Goal: Information Seeking & Learning: Learn about a topic

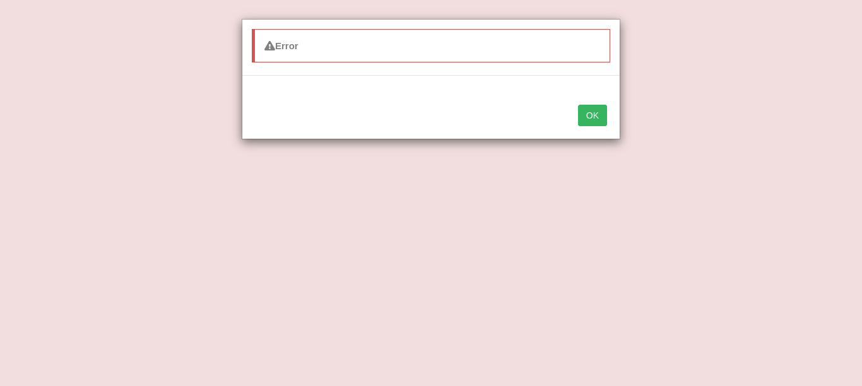
click at [600, 114] on button "OK" at bounding box center [592, 115] width 29 height 21
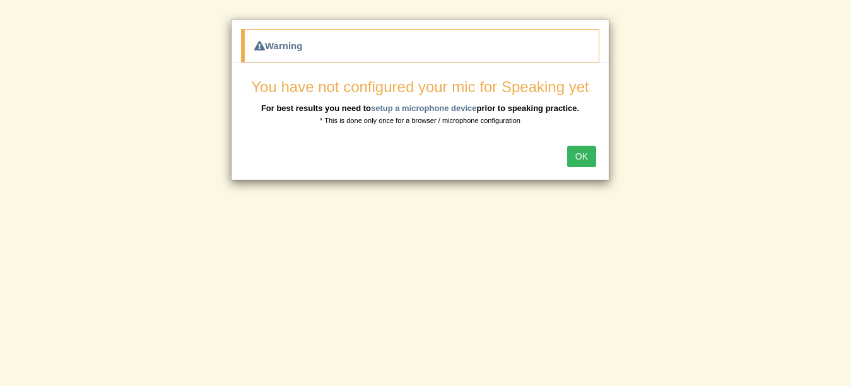
click at [582, 148] on button "OK" at bounding box center [581, 156] width 29 height 21
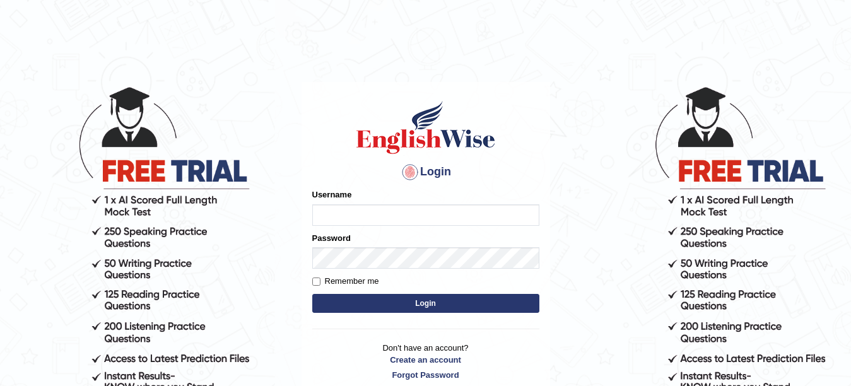
type input "veerpalkaur_parramatta"
click at [470, 304] on button "Login" at bounding box center [425, 303] width 227 height 19
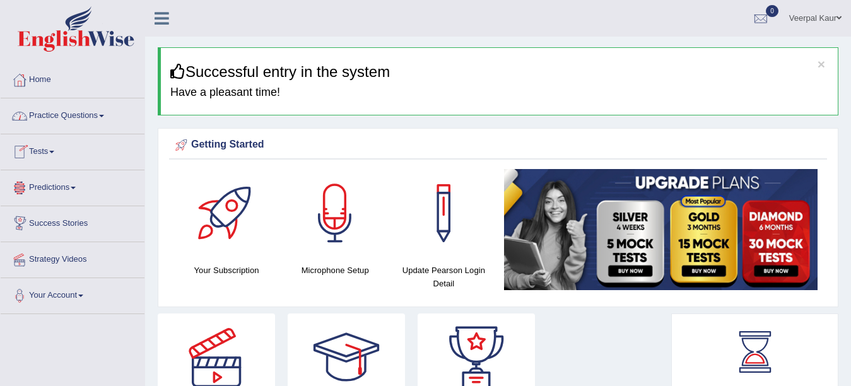
click at [80, 114] on link "Practice Questions" at bounding box center [73, 114] width 144 height 32
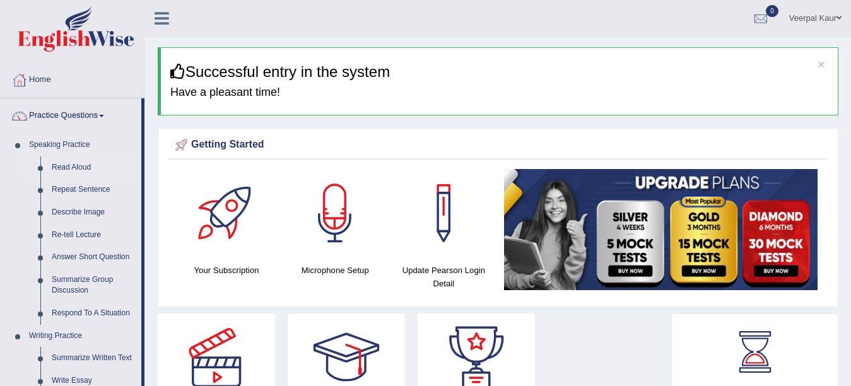
click at [85, 167] on link "Read Aloud" at bounding box center [93, 168] width 95 height 23
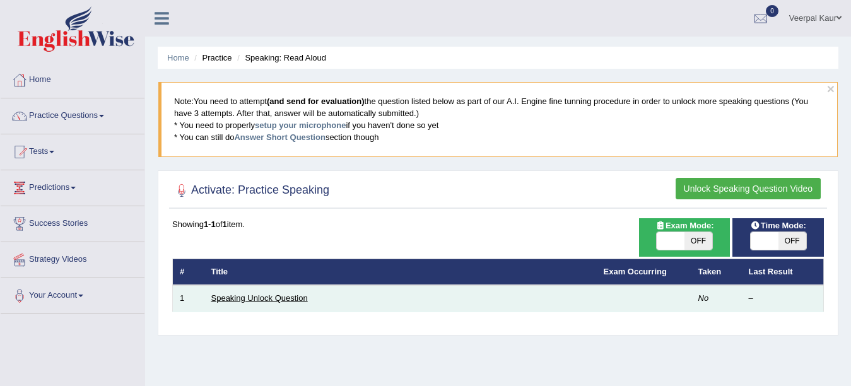
click at [281, 295] on link "Speaking Unlock Question" at bounding box center [259, 297] width 97 height 9
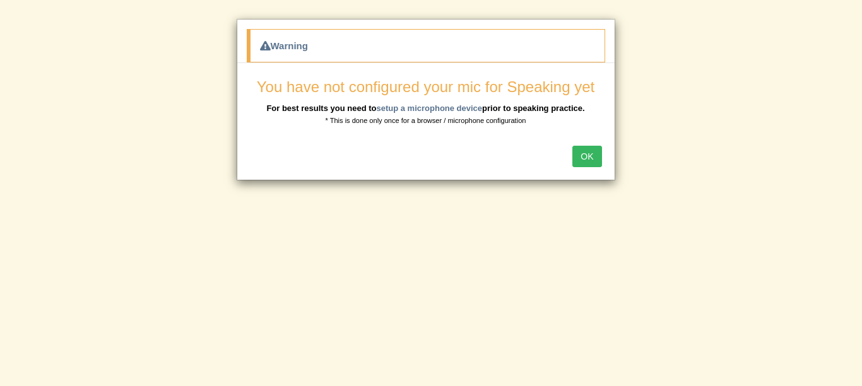
click at [591, 156] on button "OK" at bounding box center [586, 156] width 29 height 21
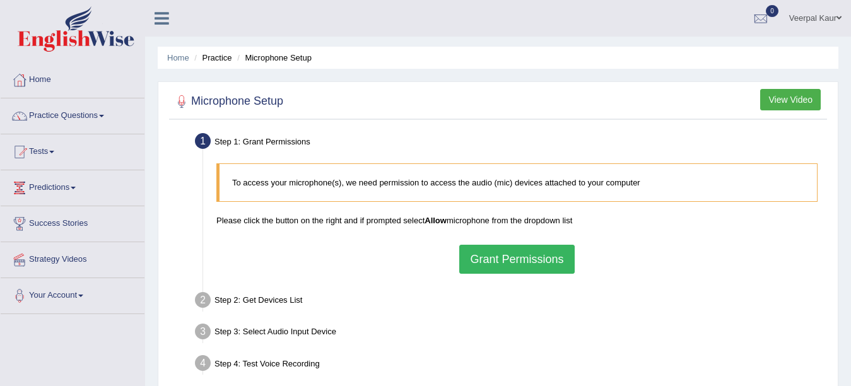
click at [533, 259] on button "Grant Permissions" at bounding box center [516, 259] width 115 height 29
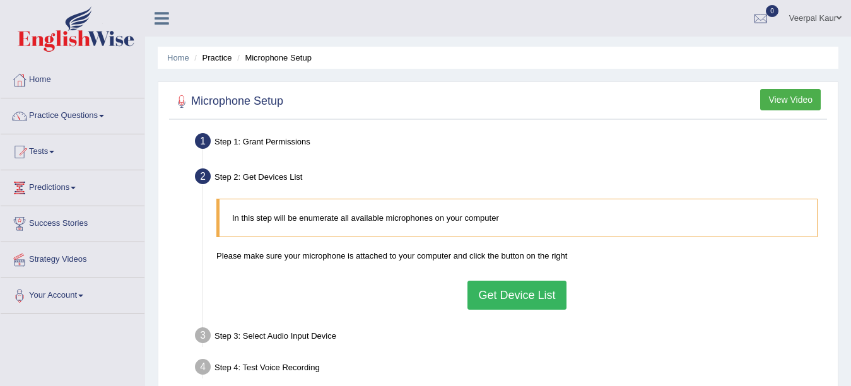
click at [518, 300] on button "Get Device List" at bounding box center [517, 295] width 98 height 29
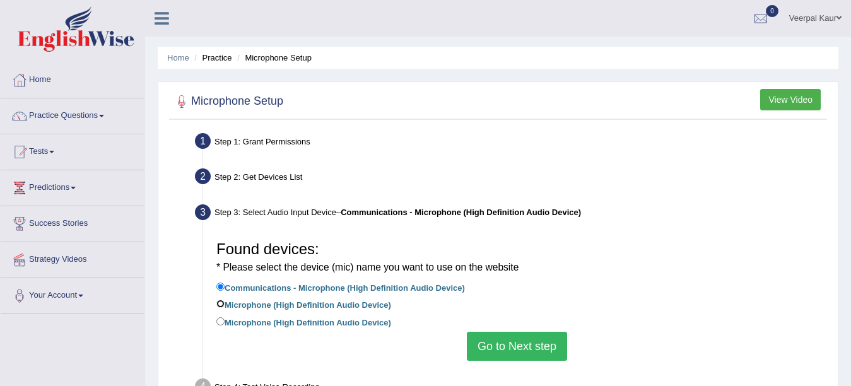
click at [220, 305] on input "Microphone (High Definition Audio Device)" at bounding box center [220, 304] width 8 height 8
radio input "true"
click at [504, 347] on button "Go to Next step" at bounding box center [517, 346] width 100 height 29
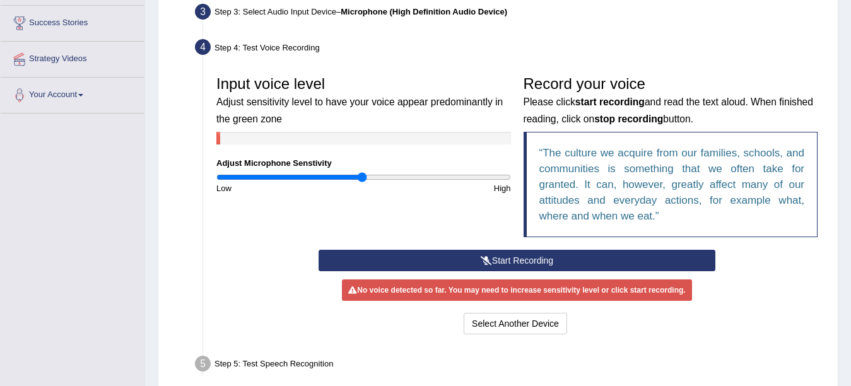
scroll to position [202, 0]
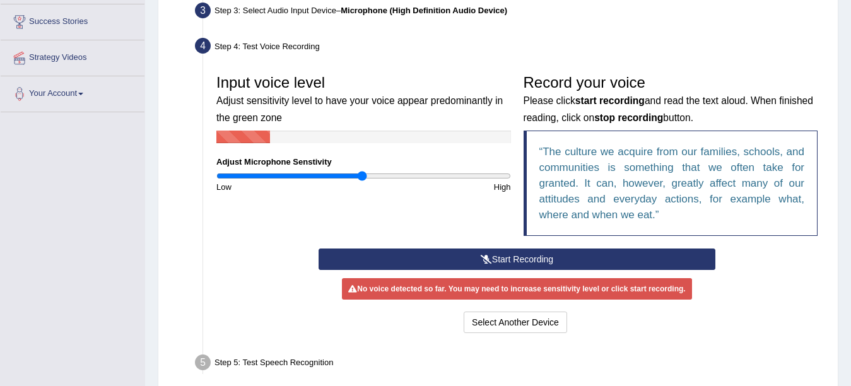
click at [477, 259] on button "Start Recording" at bounding box center [517, 259] width 397 height 21
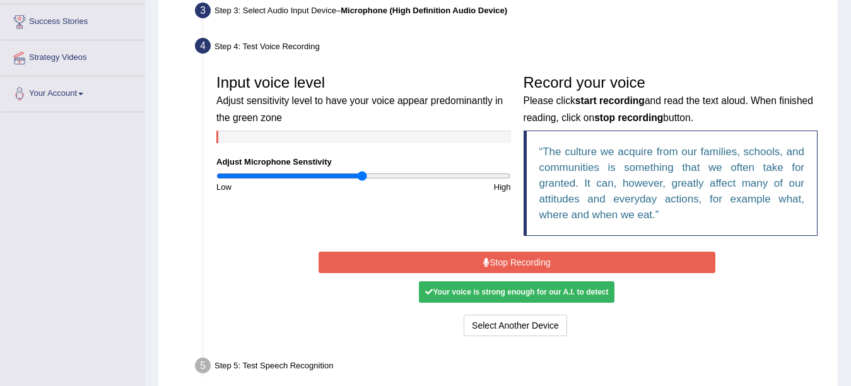
click at [477, 259] on button "Stop Recording" at bounding box center [517, 262] width 397 height 21
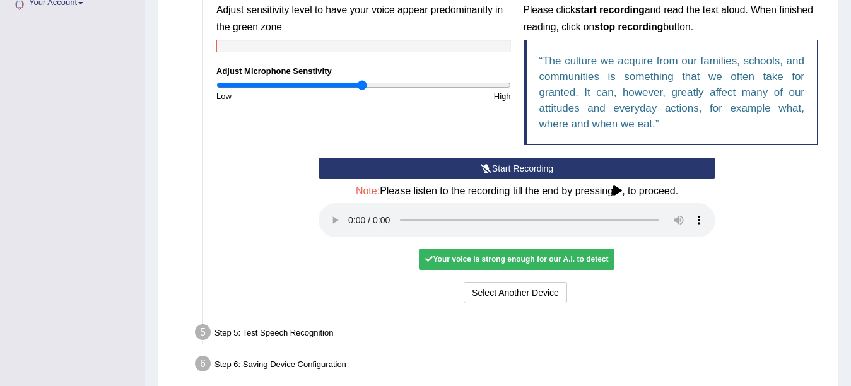
scroll to position [273, 0]
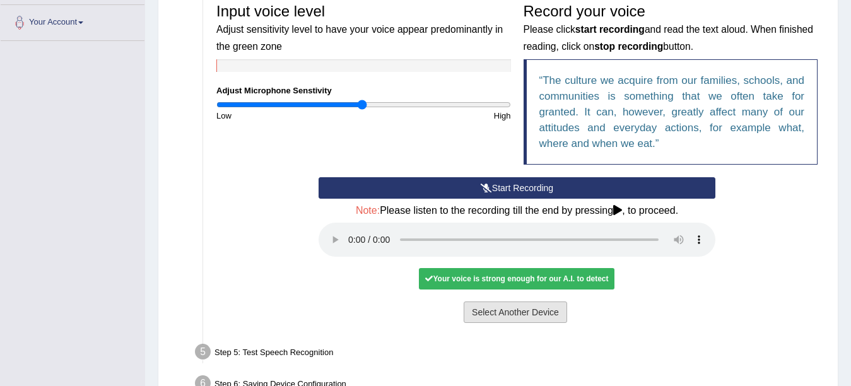
click at [552, 317] on button "Select Another Device" at bounding box center [516, 312] width 104 height 21
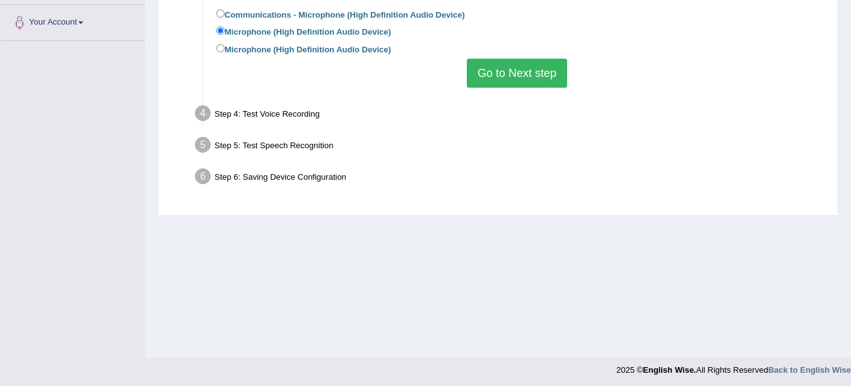
click at [520, 73] on button "Go to Next step" at bounding box center [517, 73] width 100 height 29
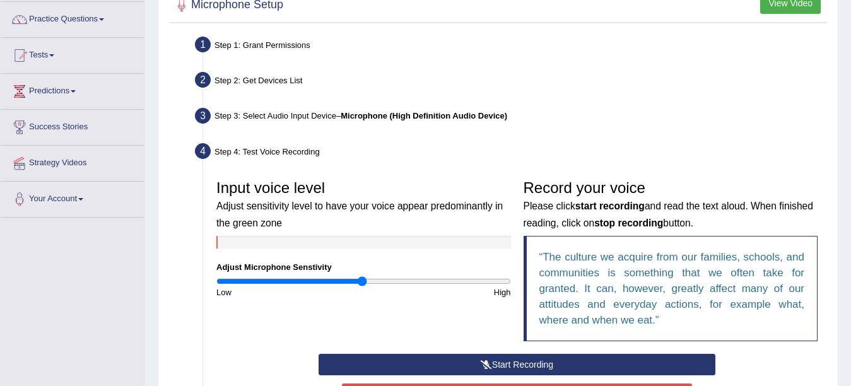
scroll to position [0, 0]
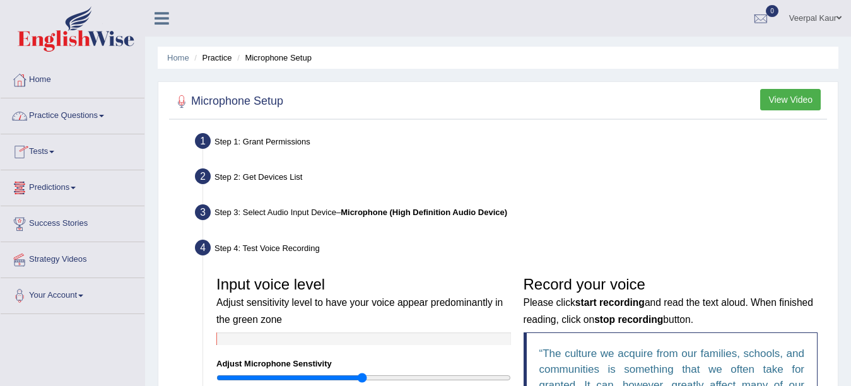
click at [55, 148] on link "Tests" at bounding box center [73, 150] width 144 height 32
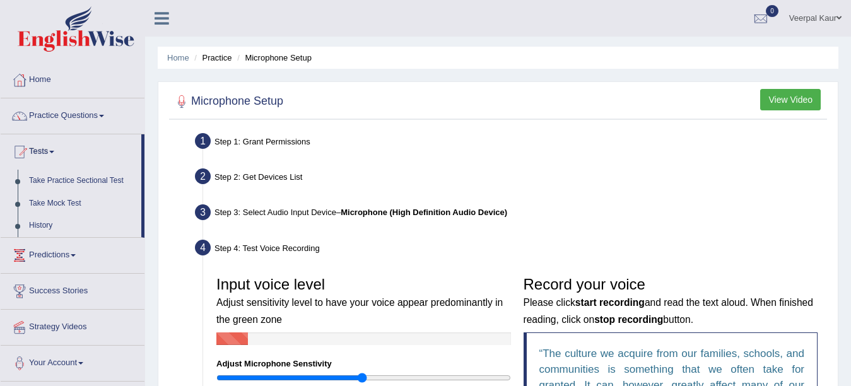
click at [55, 148] on link "Tests" at bounding box center [71, 150] width 141 height 32
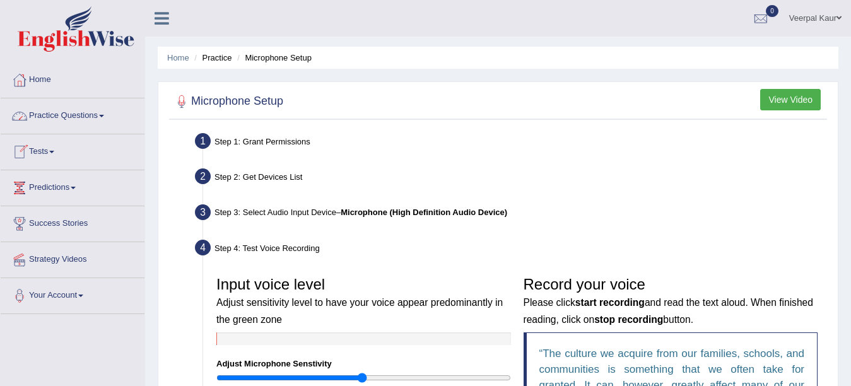
click at [92, 116] on link "Practice Questions" at bounding box center [73, 114] width 144 height 32
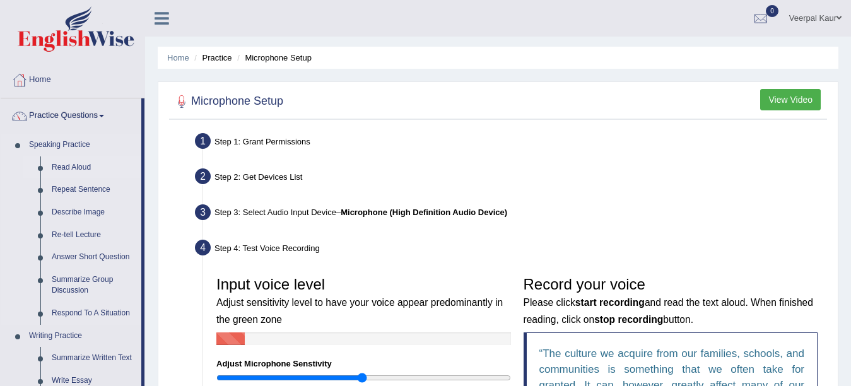
click at [58, 161] on link "Read Aloud" at bounding box center [93, 168] width 95 height 23
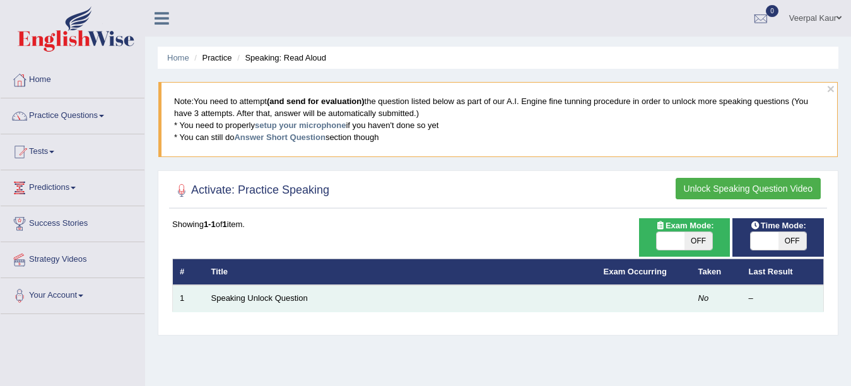
click at [237, 304] on td "Speaking Unlock Question" at bounding box center [400, 298] width 393 height 27
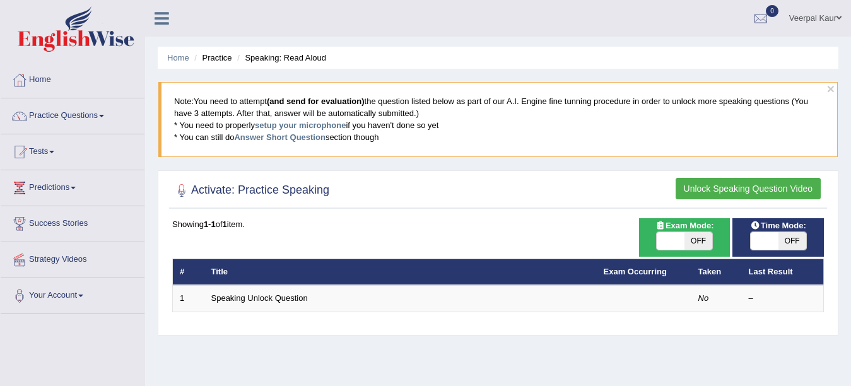
click at [757, 182] on button "Unlock Speaking Question Video" at bounding box center [748, 188] width 145 height 21
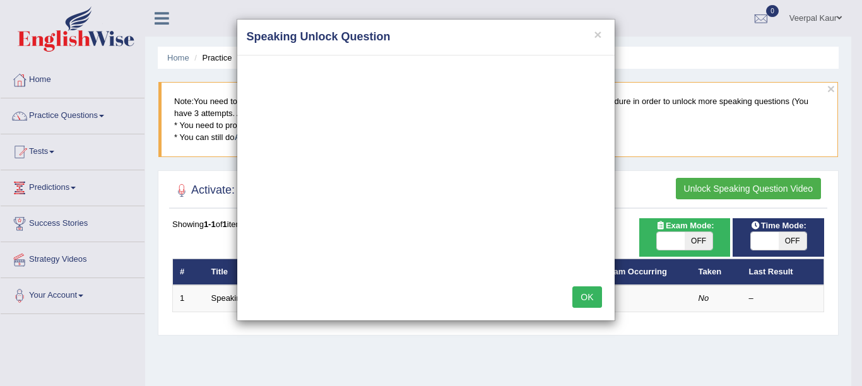
click at [590, 289] on button "OK" at bounding box center [586, 297] width 29 height 21
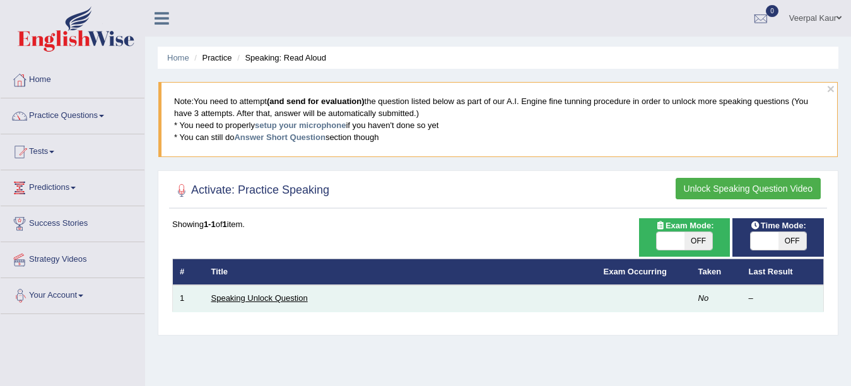
click at [249, 299] on link "Speaking Unlock Question" at bounding box center [259, 297] width 97 height 9
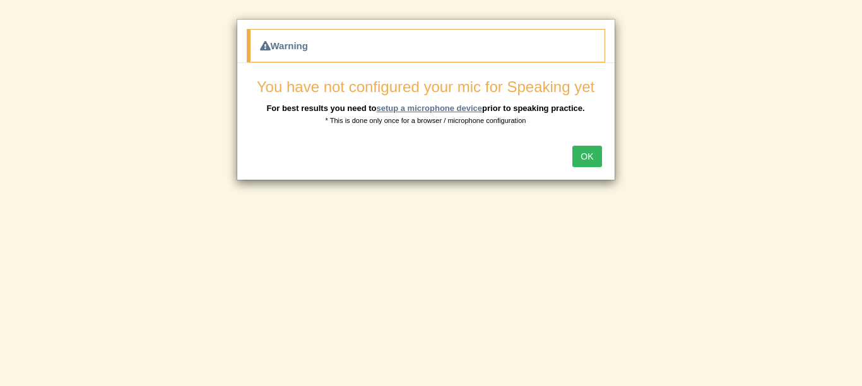
click at [461, 107] on link "setup a microphone device" at bounding box center [429, 108] width 106 height 9
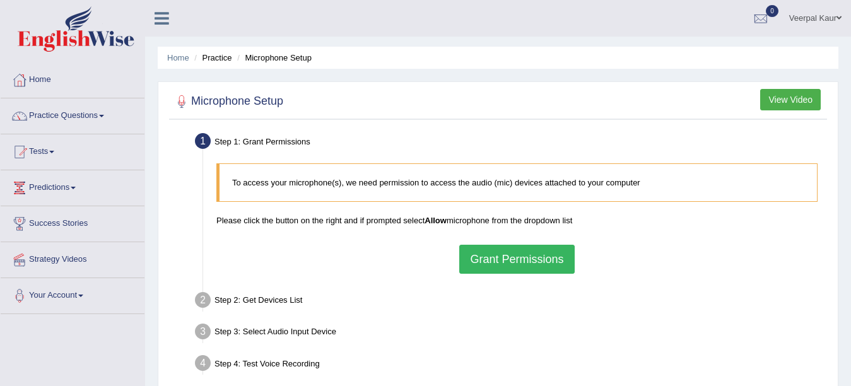
click at [489, 252] on button "Grant Permissions" at bounding box center [516, 259] width 115 height 29
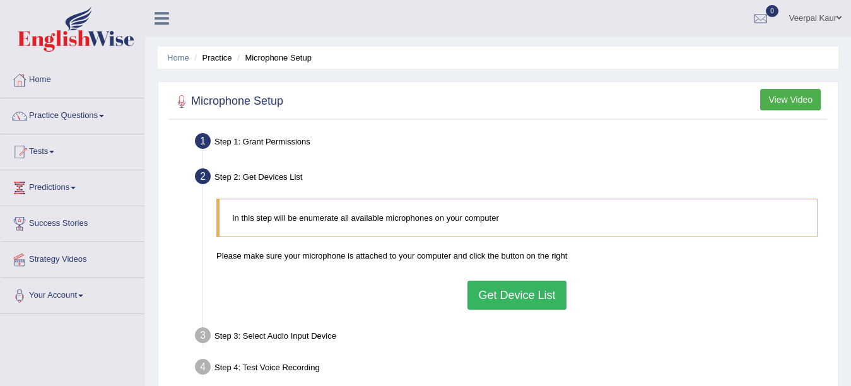
click at [485, 283] on button "Get Device List" at bounding box center [517, 295] width 98 height 29
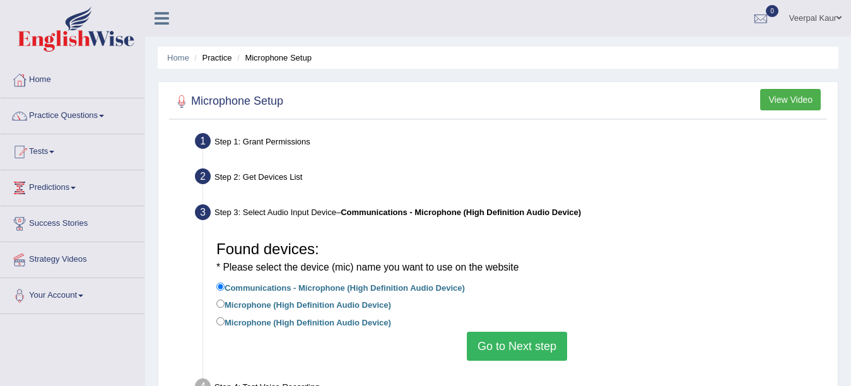
click at [511, 336] on button "Go to Next step" at bounding box center [517, 346] width 100 height 29
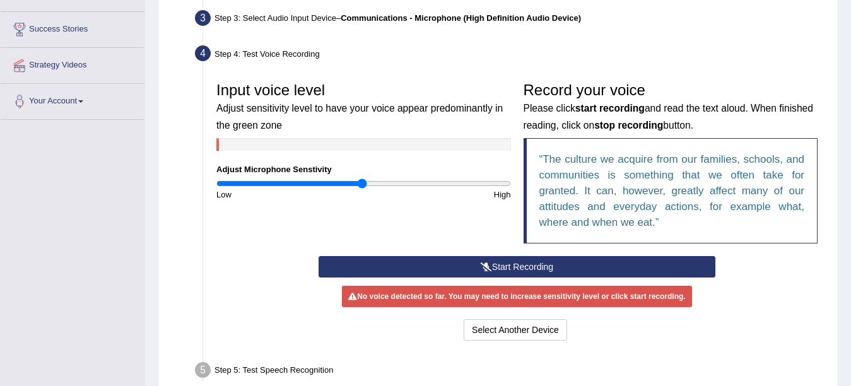
scroll to position [202, 0]
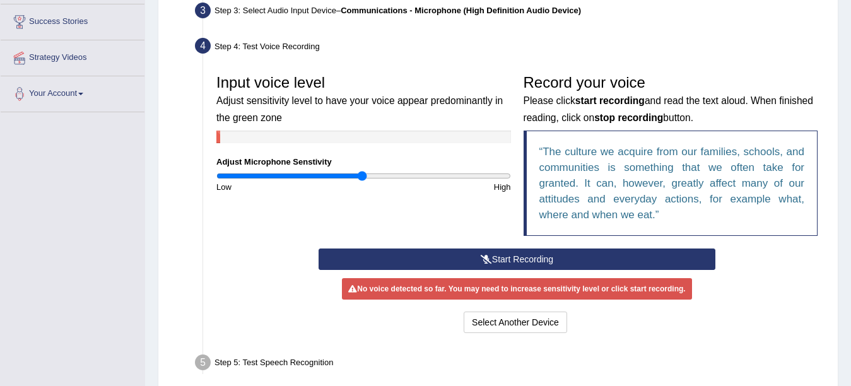
click at [428, 256] on button "Start Recording" at bounding box center [517, 259] width 397 height 21
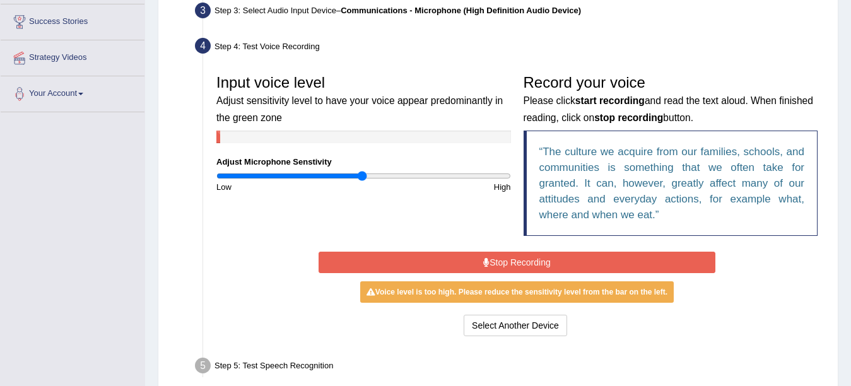
click at [428, 256] on button "Stop Recording" at bounding box center [517, 262] width 397 height 21
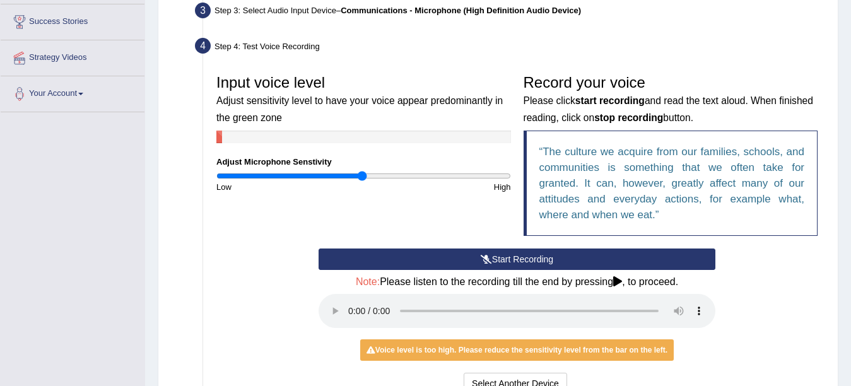
click at [783, 342] on div "Start Recording Stop Recording Note: Please listen to the recording till the en…" at bounding box center [517, 323] width 614 height 149
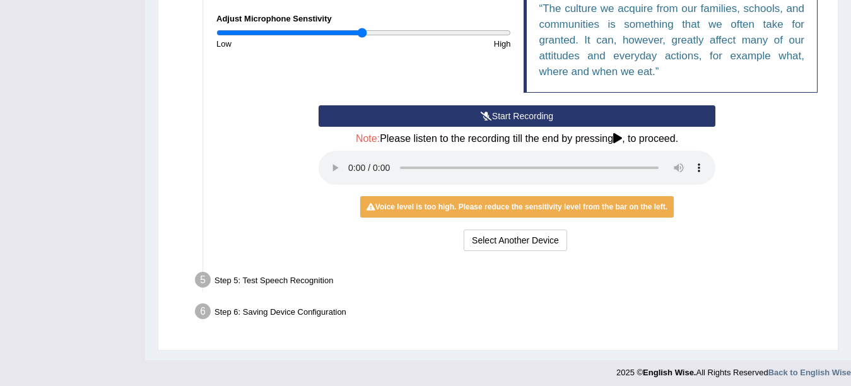
scroll to position [351, 0]
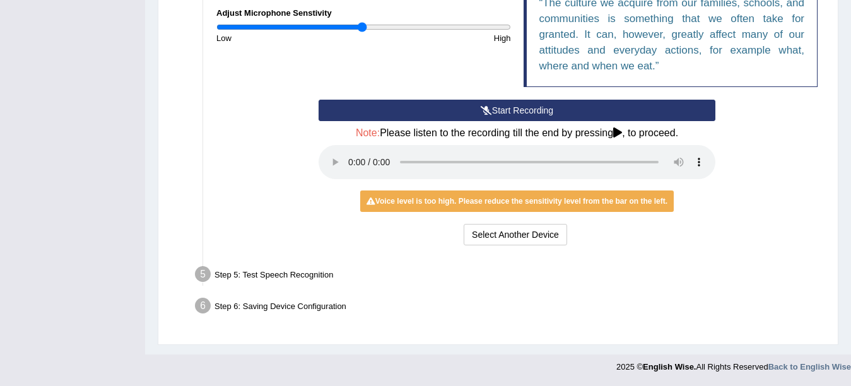
click at [251, 276] on div "Step 5: Test Speech Recognition" at bounding box center [510, 277] width 643 height 28
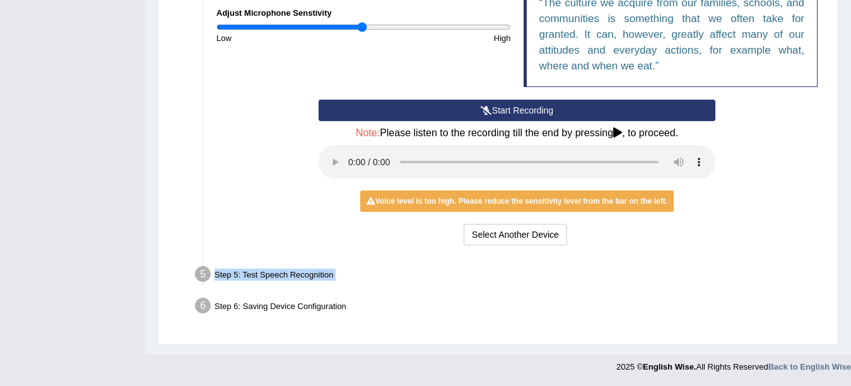
click at [251, 276] on div "Step 5: Test Speech Recognition" at bounding box center [510, 277] width 643 height 28
click at [728, 217] on div "Start Recording Stop Recording Note: Please listen to the recording till the en…" at bounding box center [517, 174] width 614 height 149
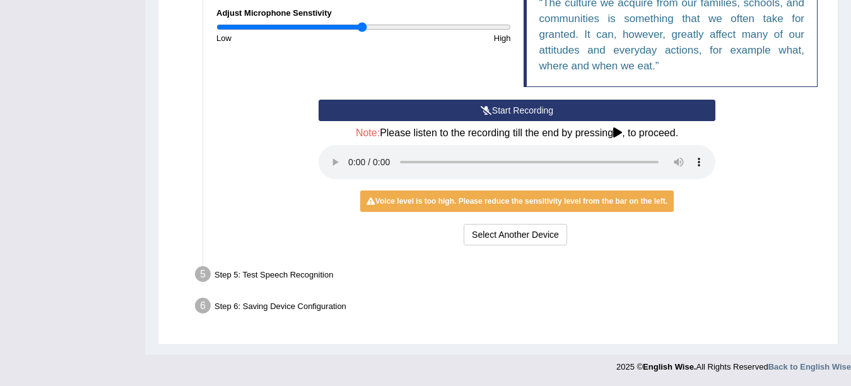
click at [588, 110] on button "Start Recording" at bounding box center [517, 110] width 397 height 21
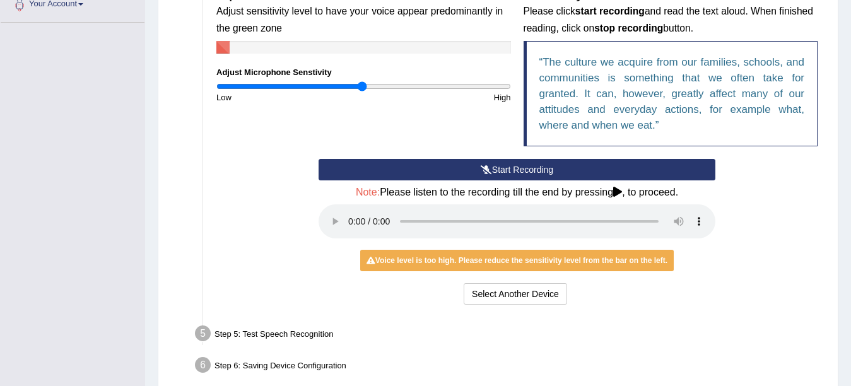
scroll to position [275, 0]
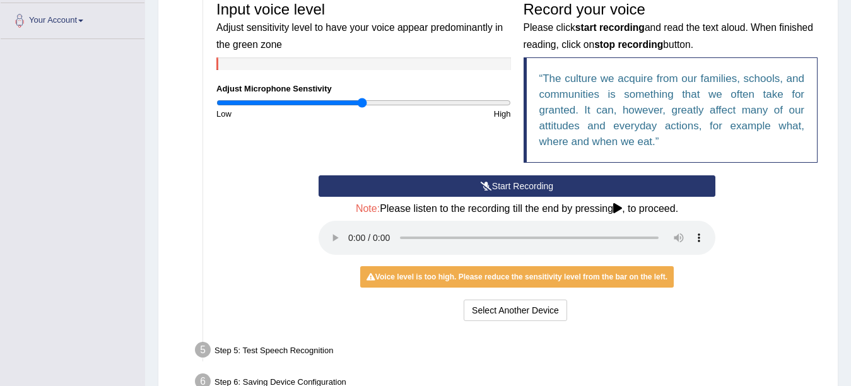
click at [476, 180] on button "Start Recording" at bounding box center [517, 185] width 397 height 21
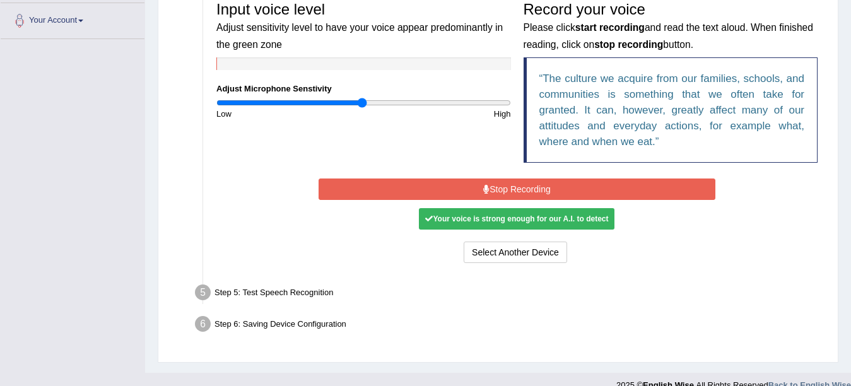
click at [476, 179] on button "Stop Recording" at bounding box center [517, 189] width 397 height 21
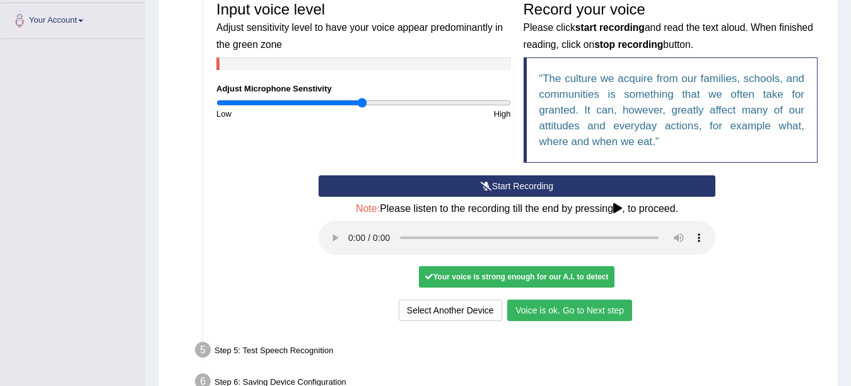
click at [572, 312] on button "Voice is ok. Go to Next step" at bounding box center [569, 310] width 125 height 21
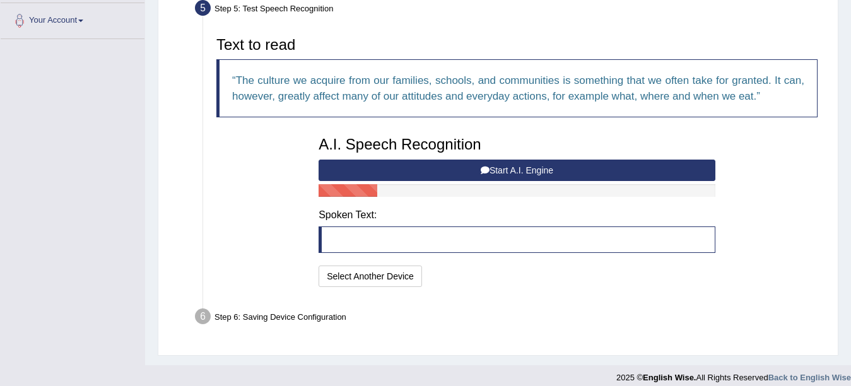
click at [528, 166] on button "Start A.I. Engine" at bounding box center [517, 170] width 397 height 21
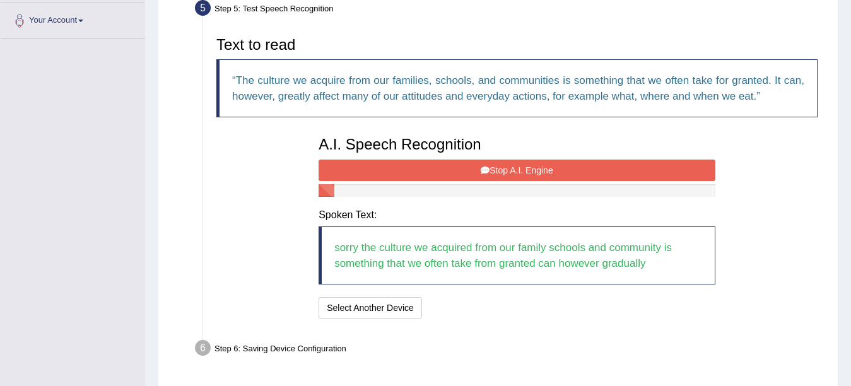
click at [528, 166] on button "Stop A.I. Engine" at bounding box center [517, 170] width 397 height 21
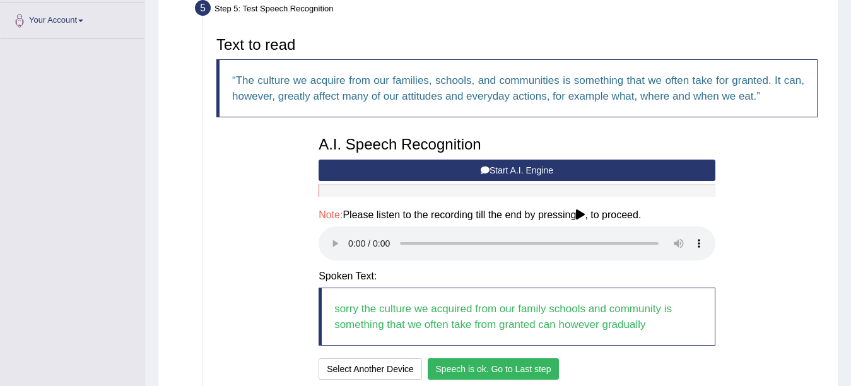
click at [507, 370] on button "Speech is ok. Go to Last step" at bounding box center [494, 369] width 132 height 21
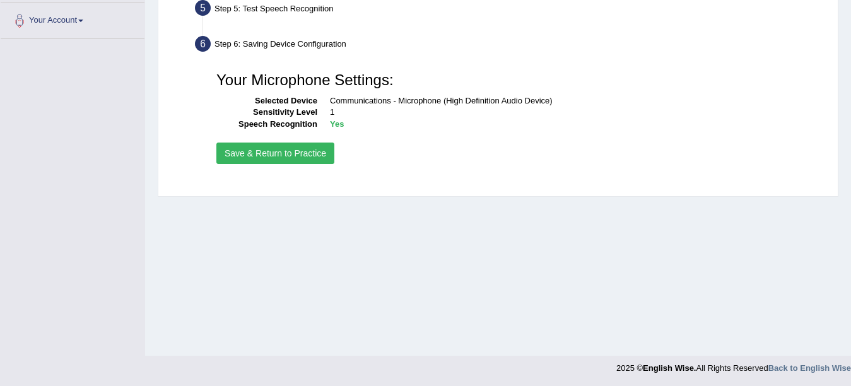
click at [271, 154] on button "Save & Return to Practice" at bounding box center [275, 153] width 118 height 21
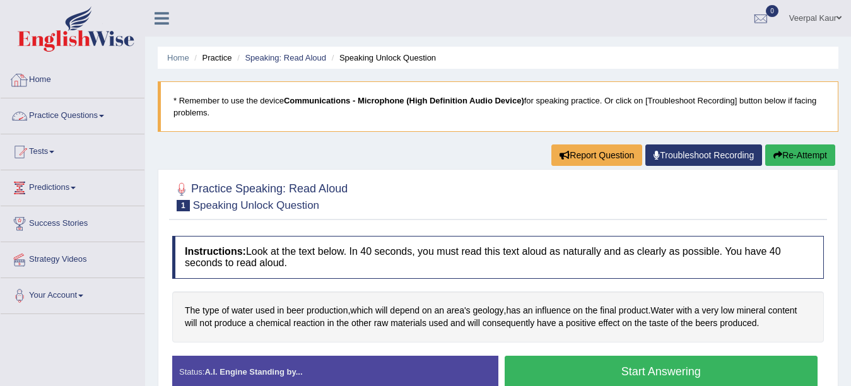
click at [97, 116] on link "Practice Questions" at bounding box center [73, 114] width 144 height 32
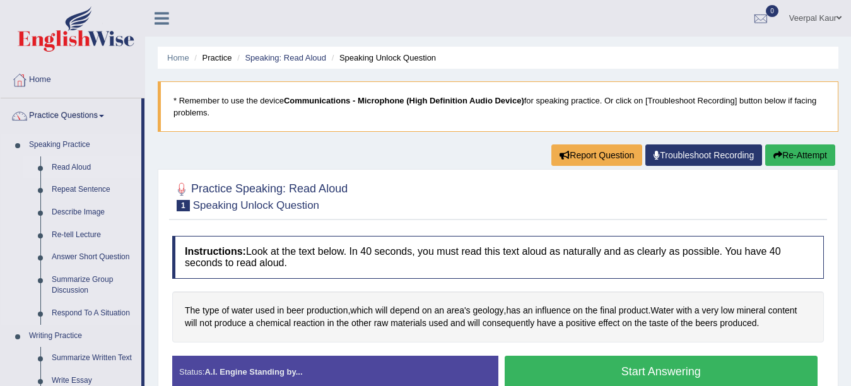
click at [74, 170] on link "Read Aloud" at bounding box center [93, 168] width 95 height 23
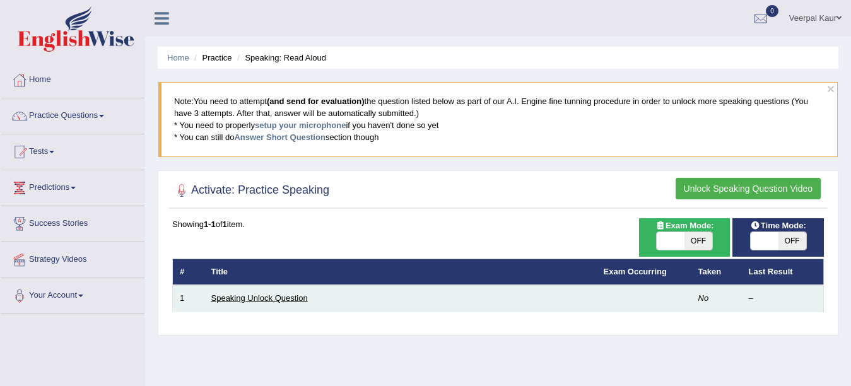
click at [258, 301] on link "Speaking Unlock Question" at bounding box center [259, 297] width 97 height 9
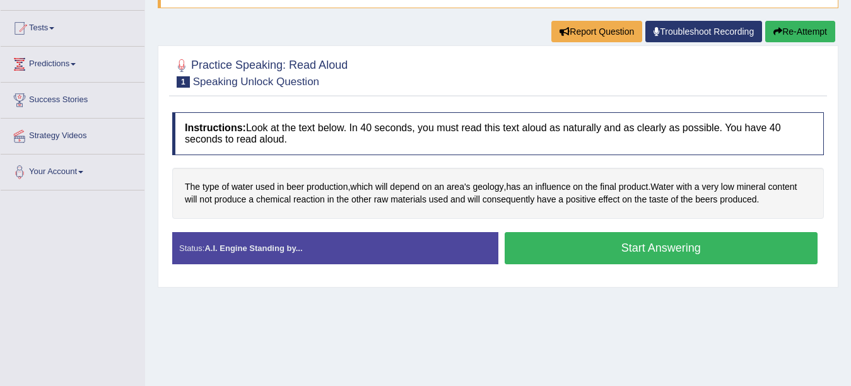
scroll to position [126, 0]
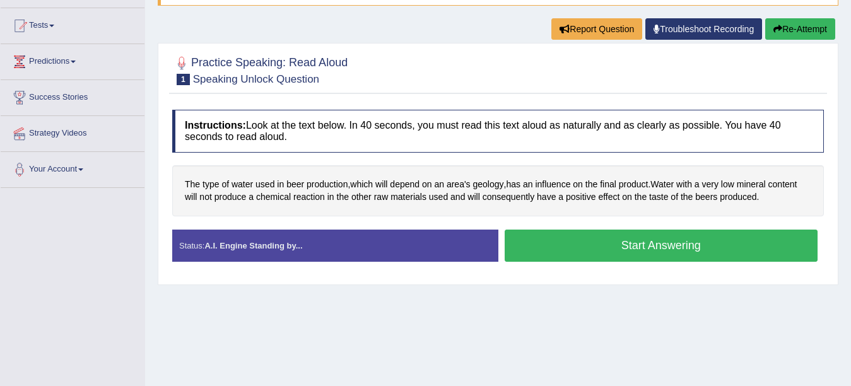
click at [689, 249] on button "Start Answering" at bounding box center [662, 246] width 314 height 32
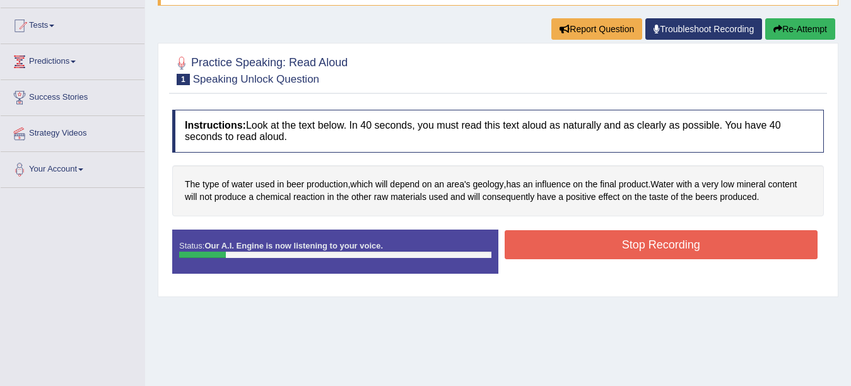
click at [689, 249] on button "Stop Recording" at bounding box center [662, 244] width 314 height 29
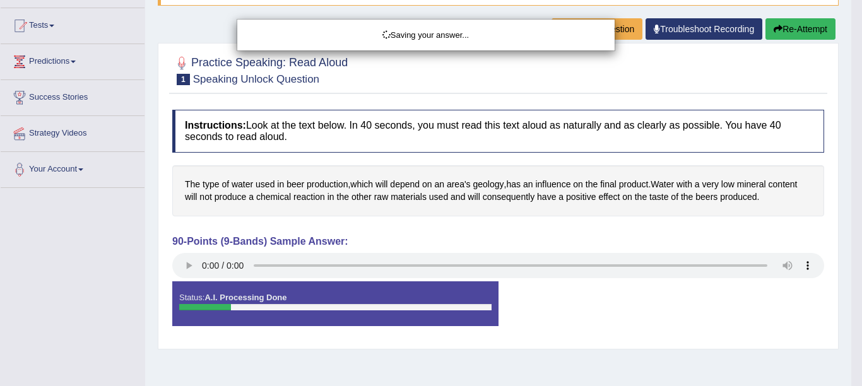
click at [187, 267] on div "Saving your answer..." at bounding box center [431, 193] width 862 height 386
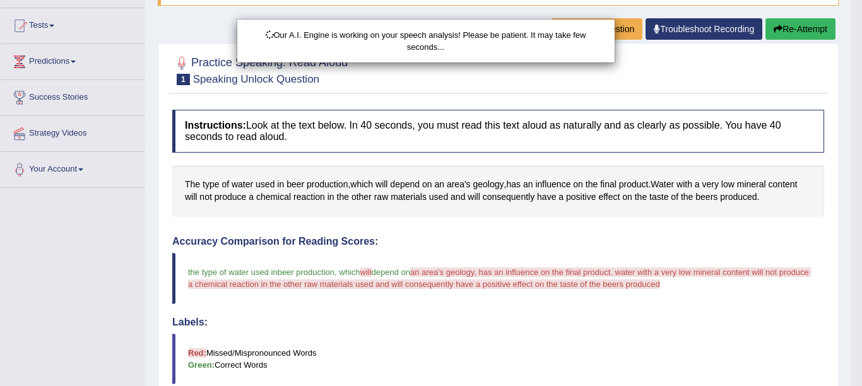
click at [187, 267] on div "Our A.I. Engine is working on your speech analysis! Please be patient. It may t…" at bounding box center [431, 193] width 862 height 386
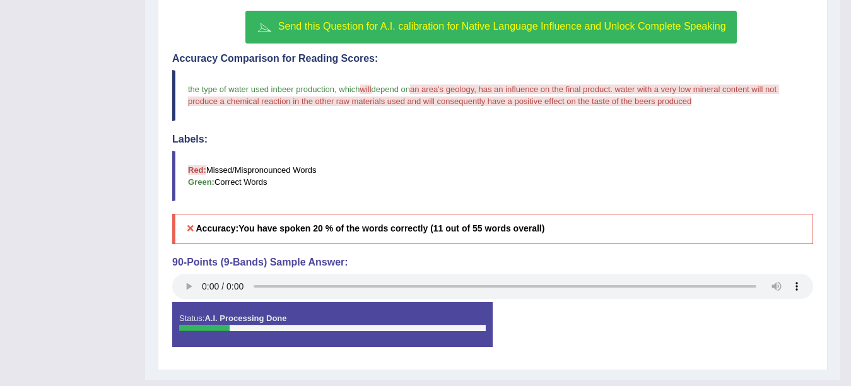
scroll to position [320, 0]
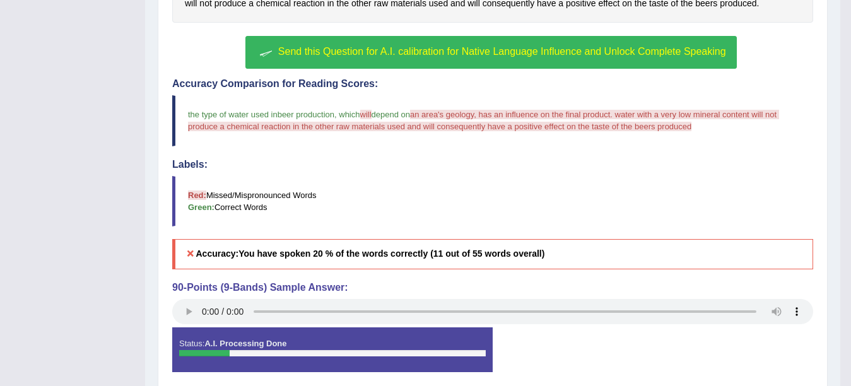
click at [333, 45] on button "Send this Question for A.I. calibration for Native Language Influence and Unloc…" at bounding box center [491, 52] width 491 height 33
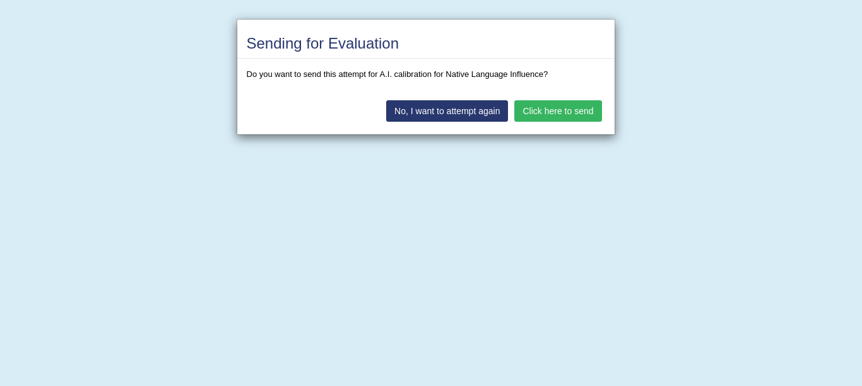
click at [569, 119] on button "Click here to send" at bounding box center [557, 110] width 87 height 21
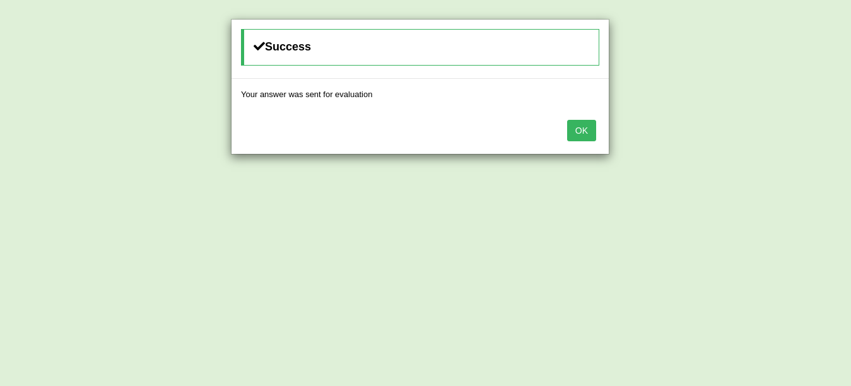
click at [569, 120] on button "OK" at bounding box center [581, 130] width 29 height 21
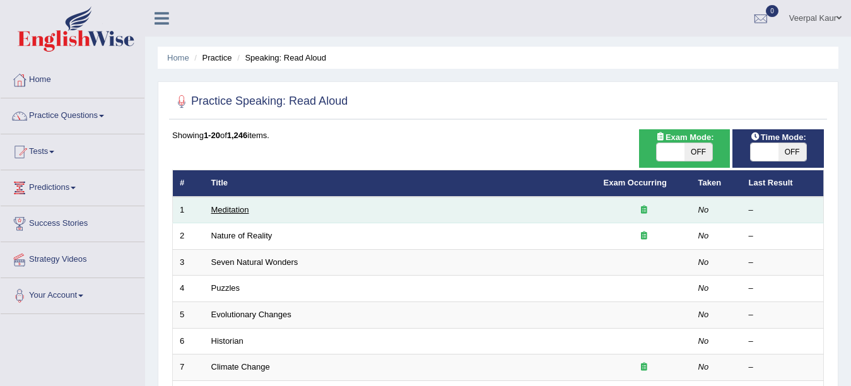
click at [213, 208] on link "Meditation" at bounding box center [230, 209] width 38 height 9
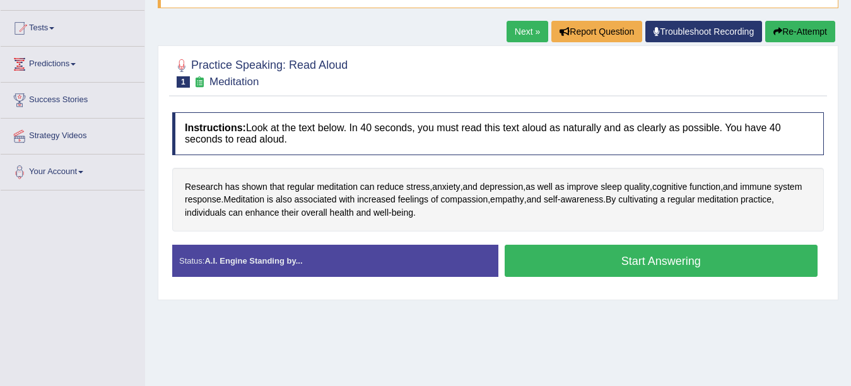
scroll to position [131, 0]
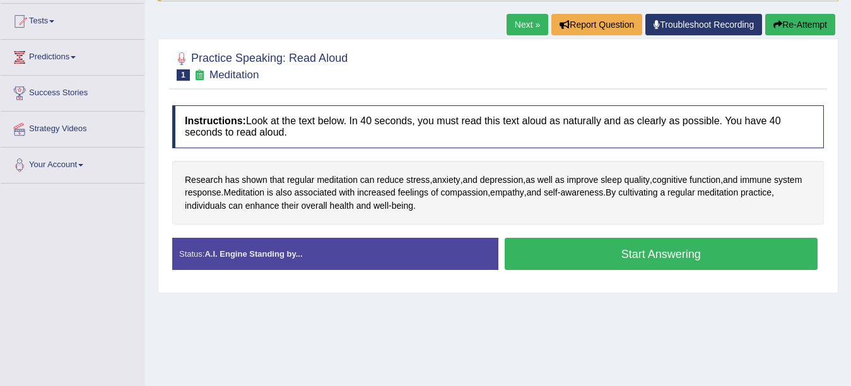
click at [600, 259] on button "Start Answering" at bounding box center [662, 254] width 314 height 32
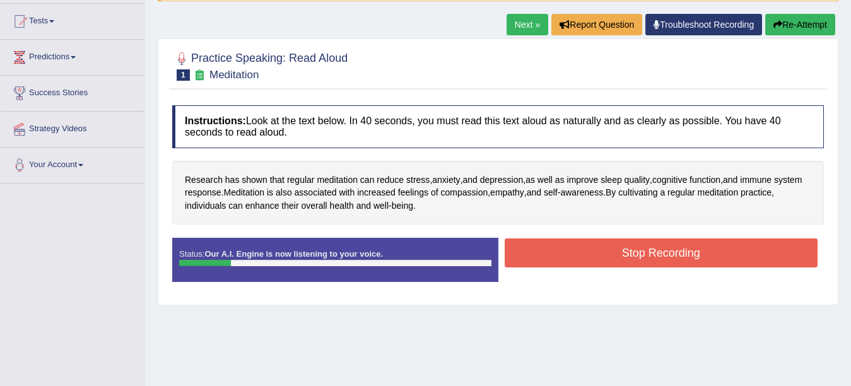
click at [600, 259] on button "Stop Recording" at bounding box center [662, 253] width 314 height 29
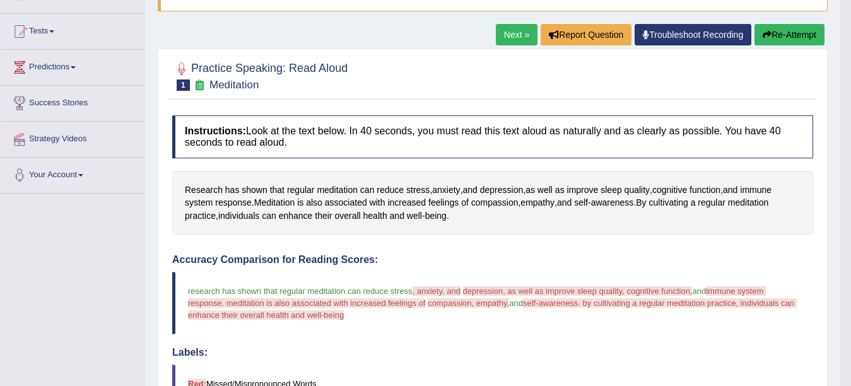
scroll to position [119, 0]
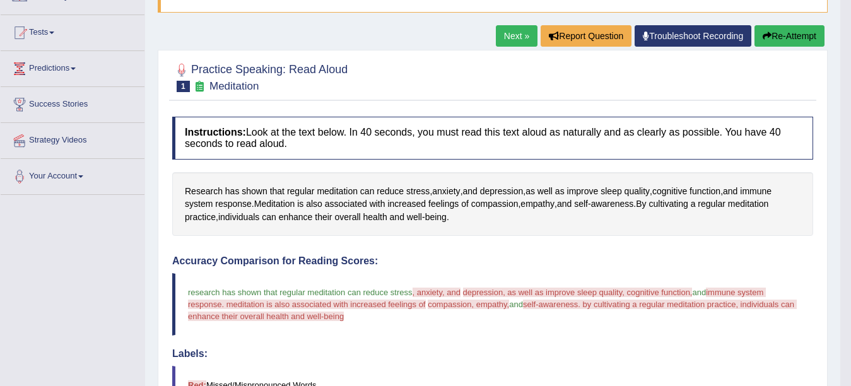
click at [502, 37] on link "Next »" at bounding box center [517, 35] width 42 height 21
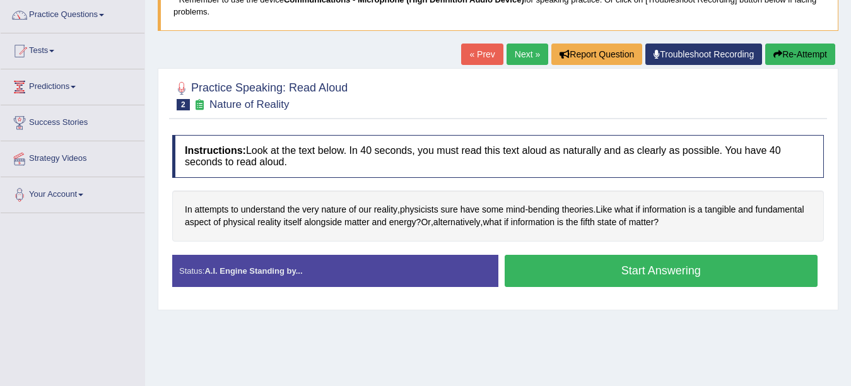
scroll to position [127, 0]
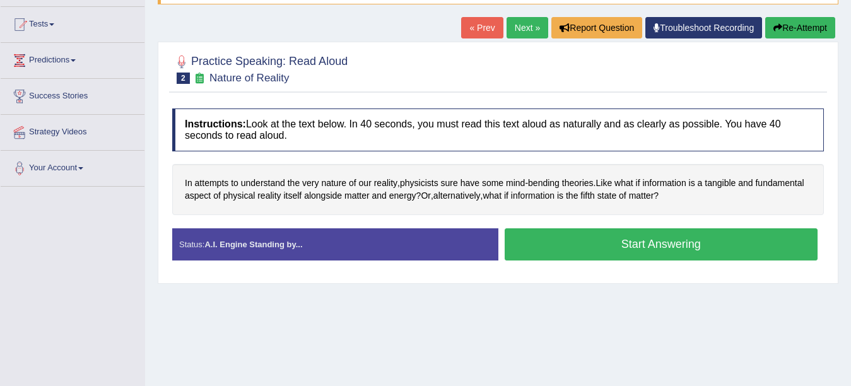
click at [681, 249] on button "Start Answering" at bounding box center [662, 244] width 314 height 32
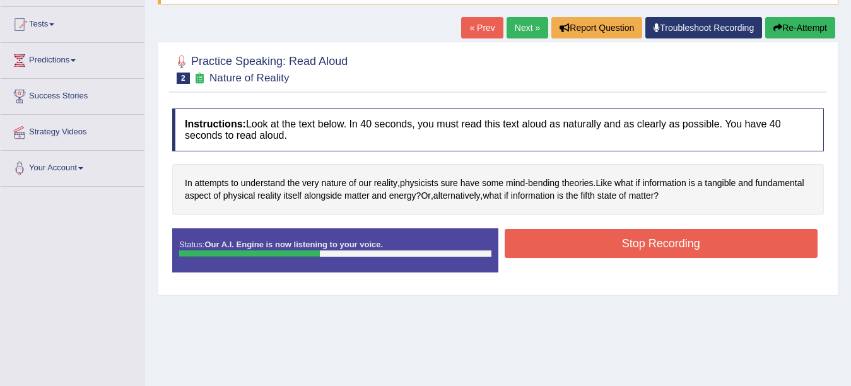
click at [681, 249] on button "Stop Recording" at bounding box center [662, 243] width 314 height 29
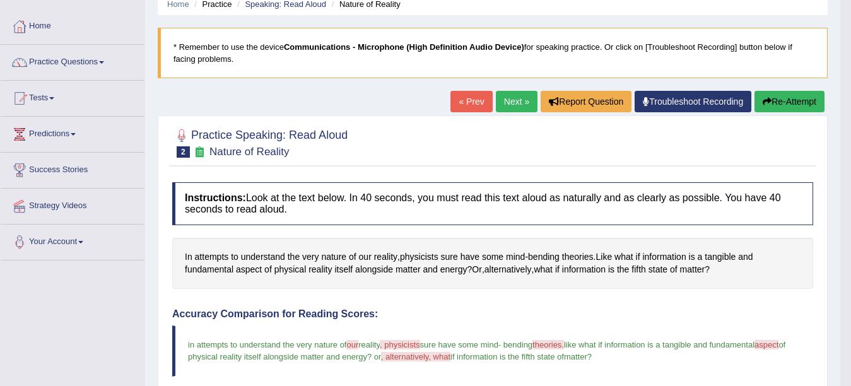
scroll to position [49, 0]
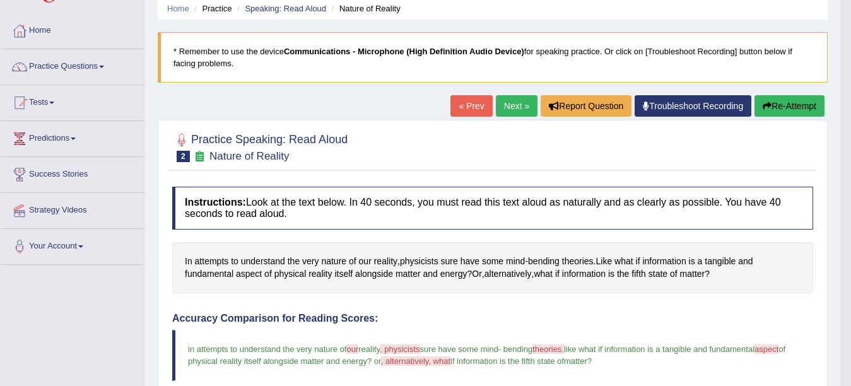
click at [504, 110] on link "Next »" at bounding box center [517, 105] width 42 height 21
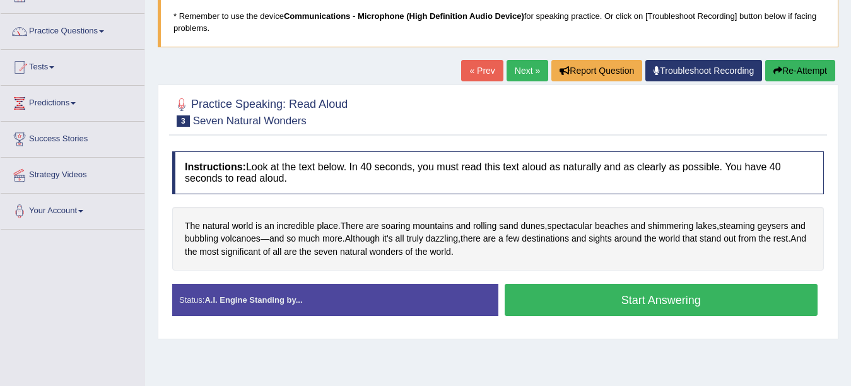
scroll to position [97, 0]
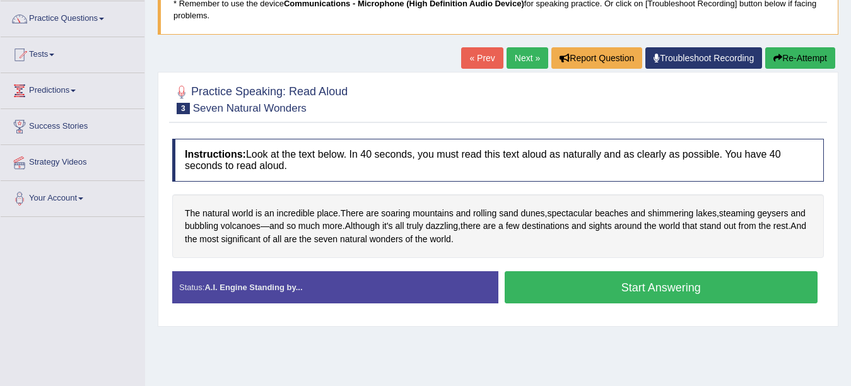
click at [694, 283] on button "Start Answering" at bounding box center [662, 287] width 314 height 32
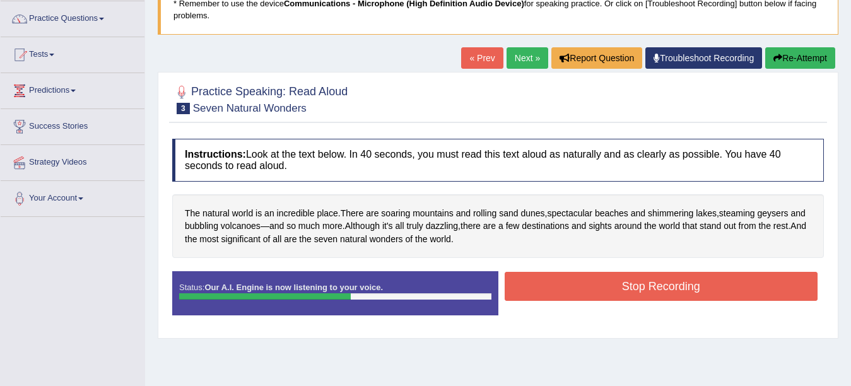
click at [694, 283] on button "Stop Recording" at bounding box center [662, 286] width 314 height 29
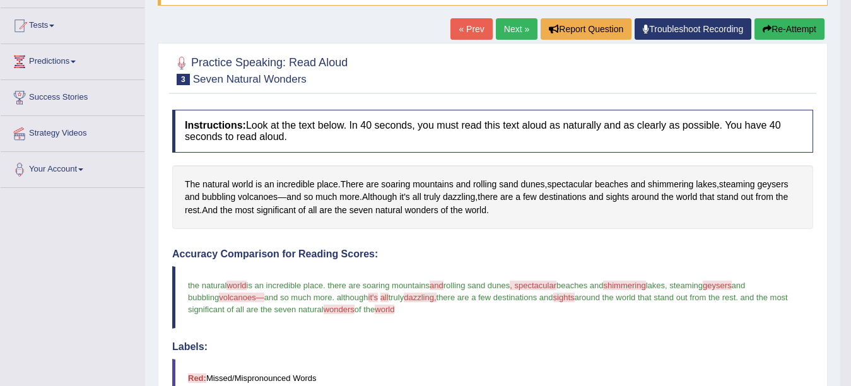
scroll to position [0, 0]
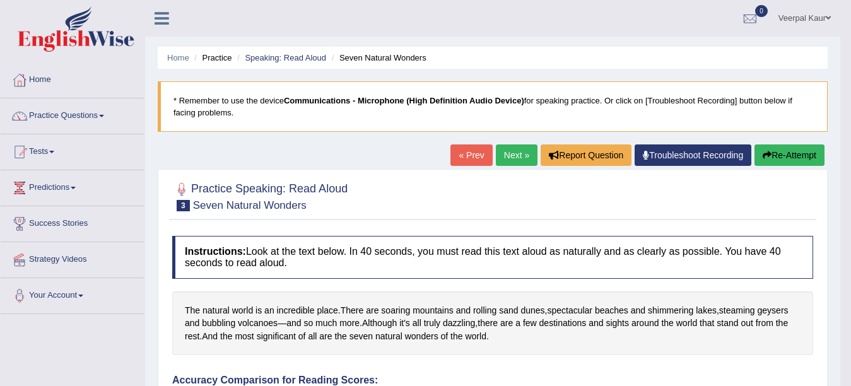
click at [501, 162] on link "Next »" at bounding box center [517, 155] width 42 height 21
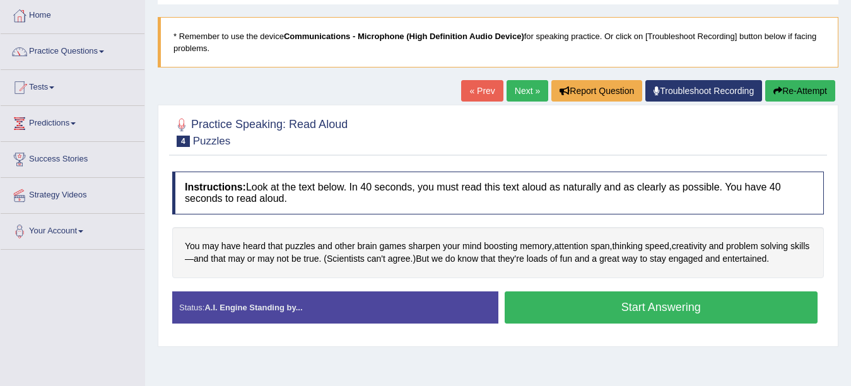
scroll to position [66, 0]
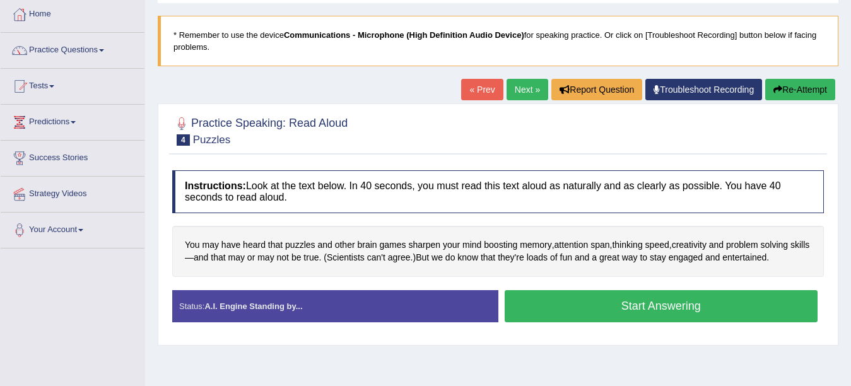
click at [665, 309] on button "Start Answering" at bounding box center [662, 306] width 314 height 32
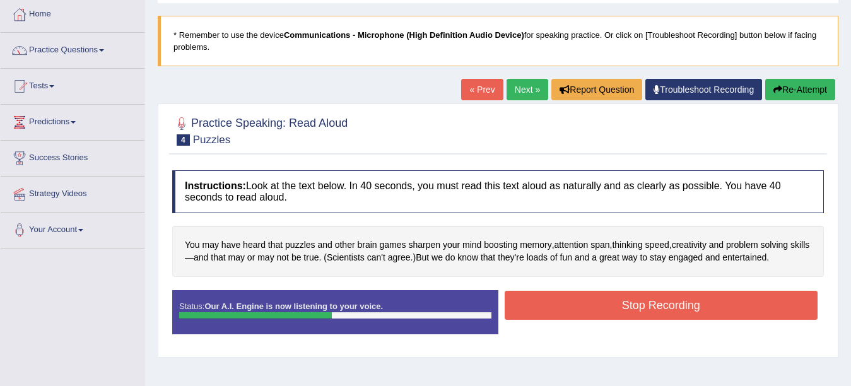
click at [665, 309] on button "Stop Recording" at bounding box center [662, 305] width 314 height 29
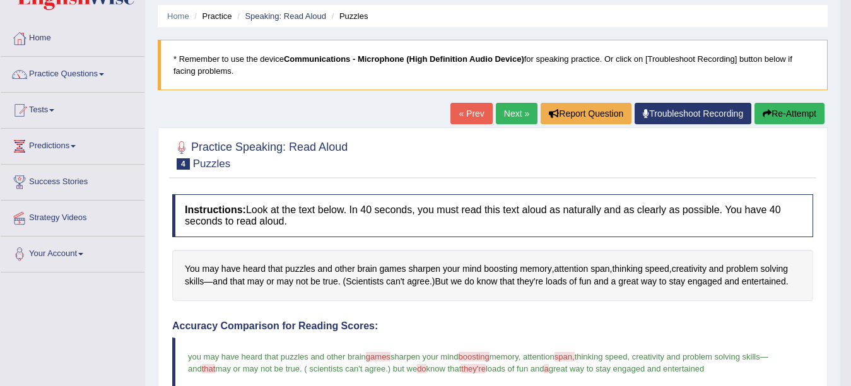
scroll to position [14, 0]
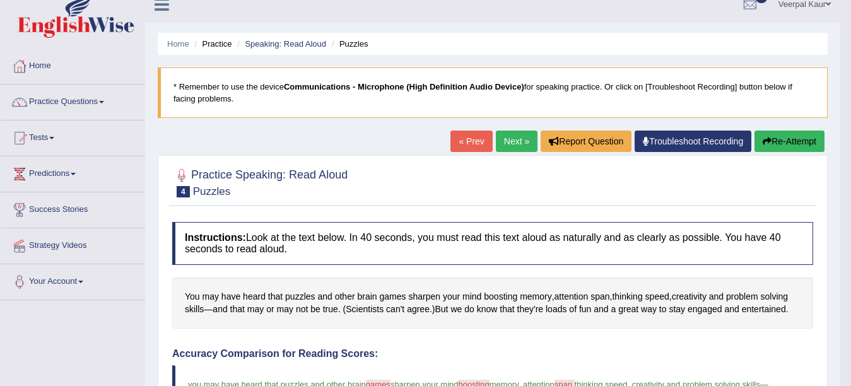
click at [510, 143] on link "Next »" at bounding box center [517, 141] width 42 height 21
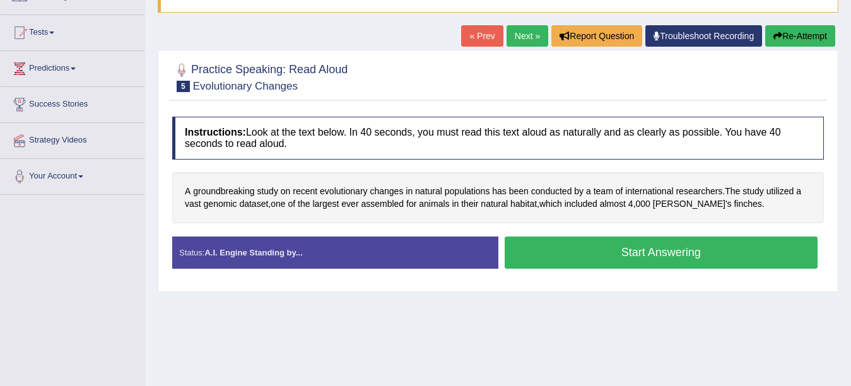
scroll to position [121, 0]
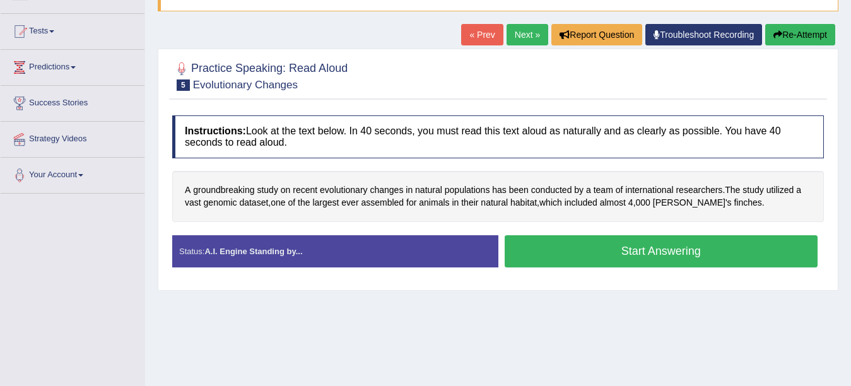
click at [702, 249] on button "Start Answering" at bounding box center [662, 251] width 314 height 32
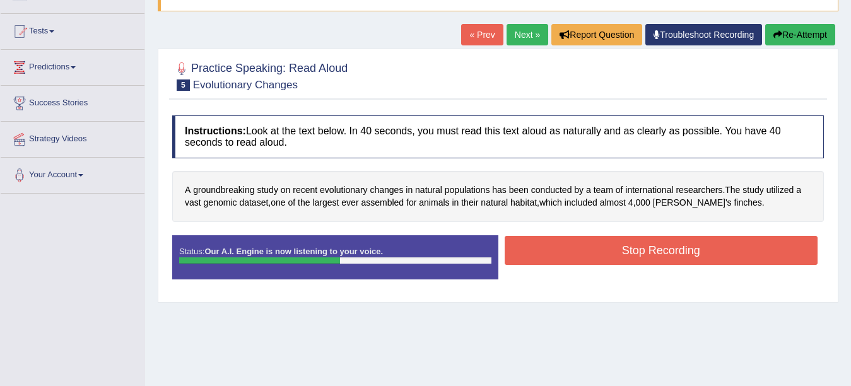
click at [702, 249] on button "Stop Recording" at bounding box center [662, 250] width 314 height 29
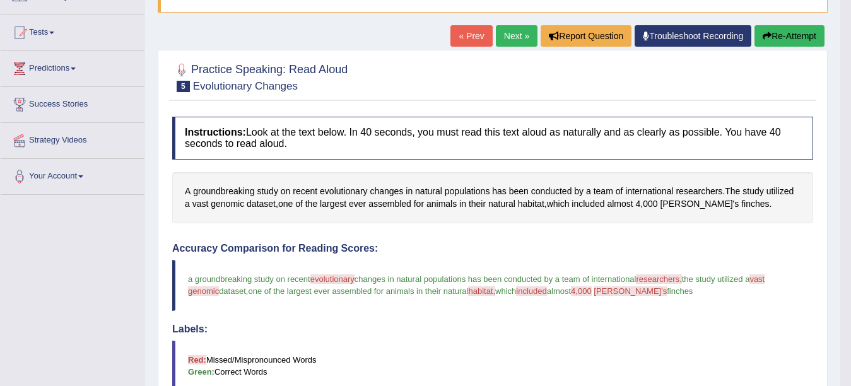
scroll to position [122, 0]
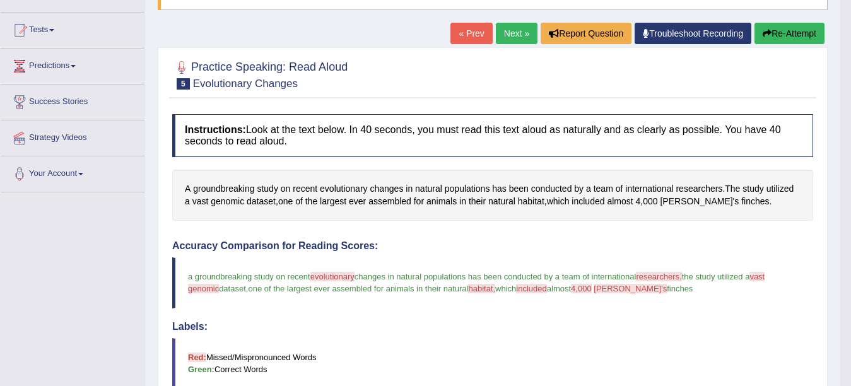
click at [506, 31] on link "Next »" at bounding box center [517, 33] width 42 height 21
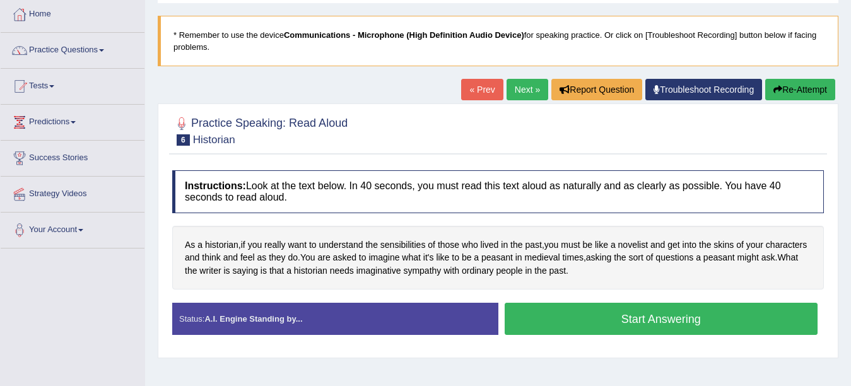
click at [703, 319] on button "Start Answering" at bounding box center [662, 319] width 314 height 32
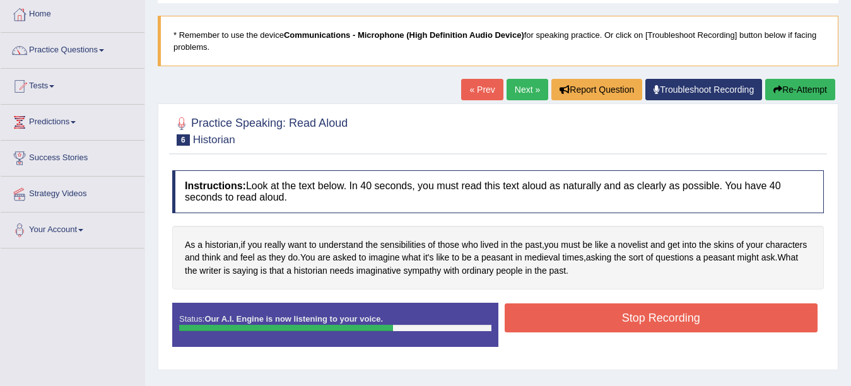
click at [703, 319] on button "Stop Recording" at bounding box center [662, 318] width 314 height 29
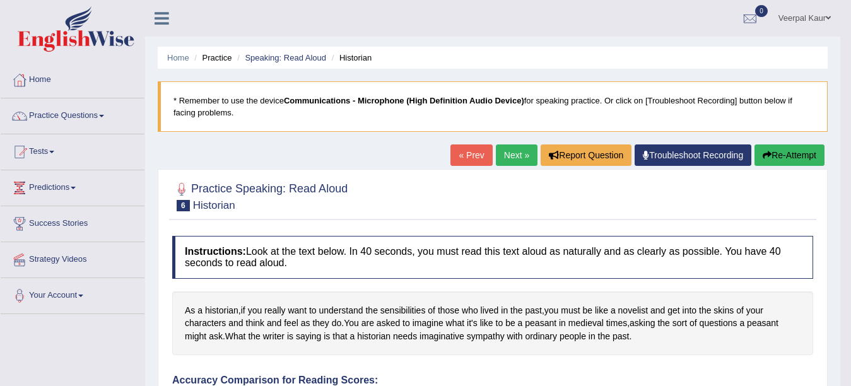
click at [83, 116] on link "Practice Questions" at bounding box center [73, 114] width 144 height 32
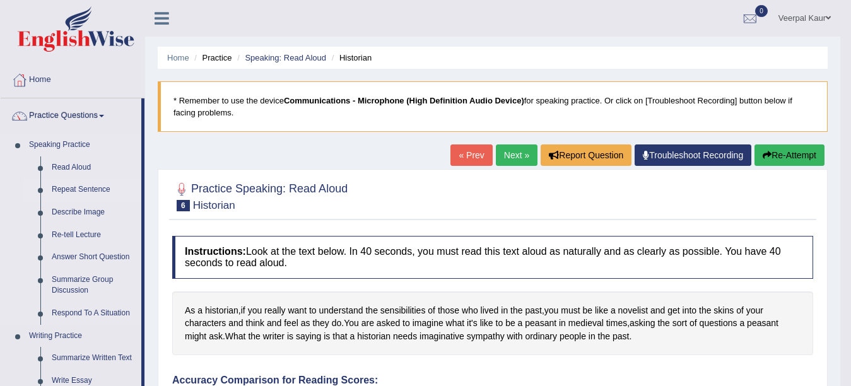
click at [78, 190] on link "Repeat Sentence" at bounding box center [93, 190] width 95 height 23
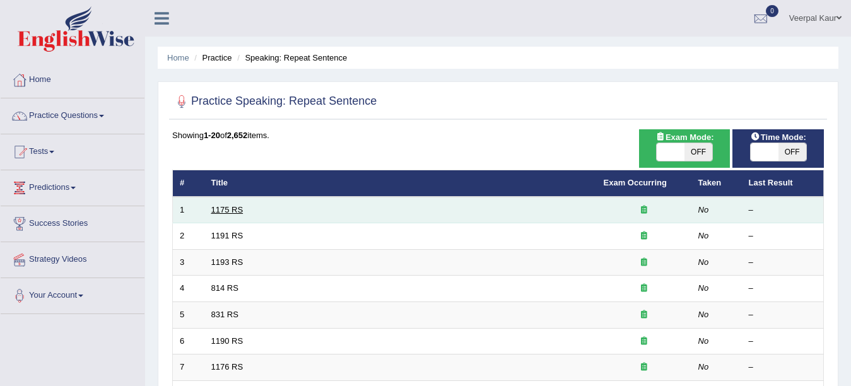
click at [222, 206] on link "1175 RS" at bounding box center [227, 209] width 32 height 9
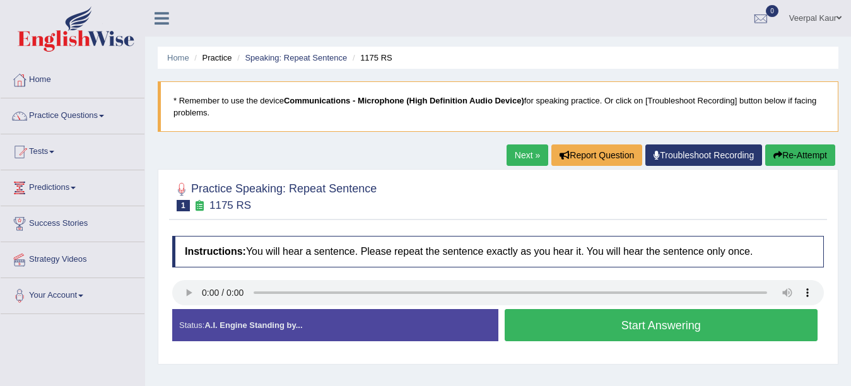
click at [636, 323] on button "Start Answering" at bounding box center [662, 325] width 314 height 32
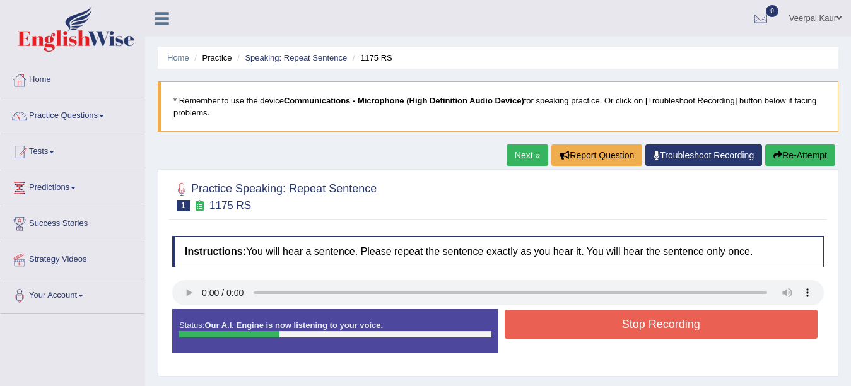
click at [636, 323] on button "Stop Recording" at bounding box center [662, 324] width 314 height 29
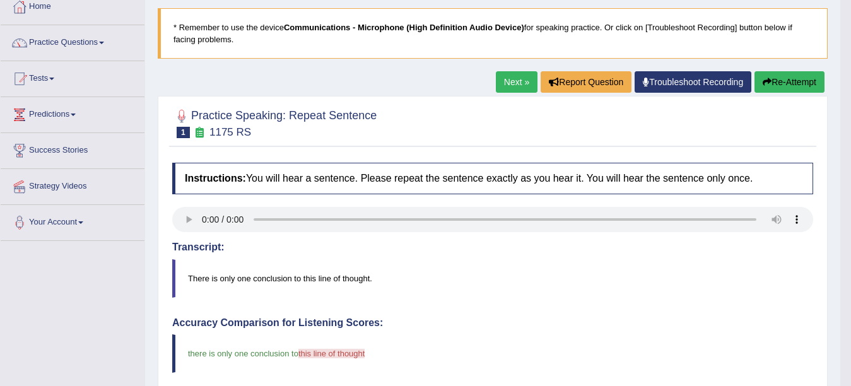
scroll to position [72, 0]
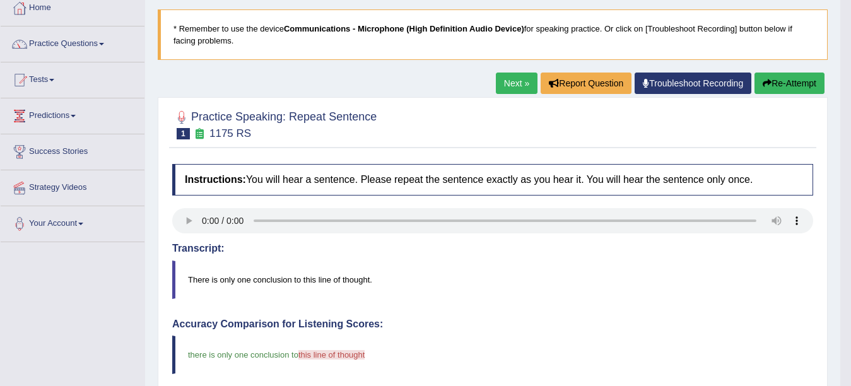
click at [507, 81] on link "Next »" at bounding box center [517, 83] width 42 height 21
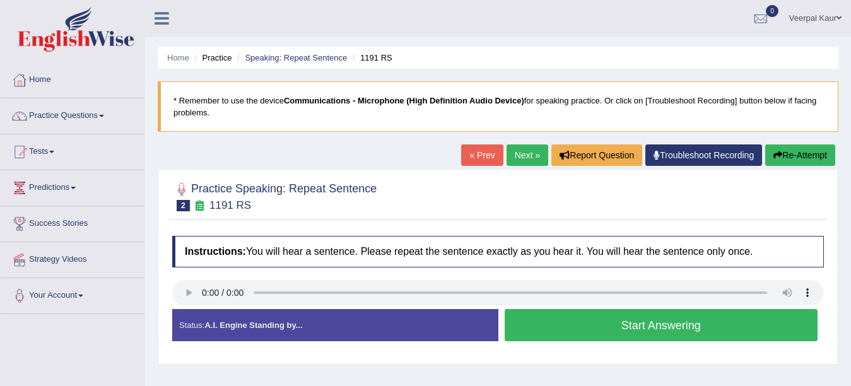
click at [603, 326] on button "Start Answering" at bounding box center [662, 325] width 314 height 32
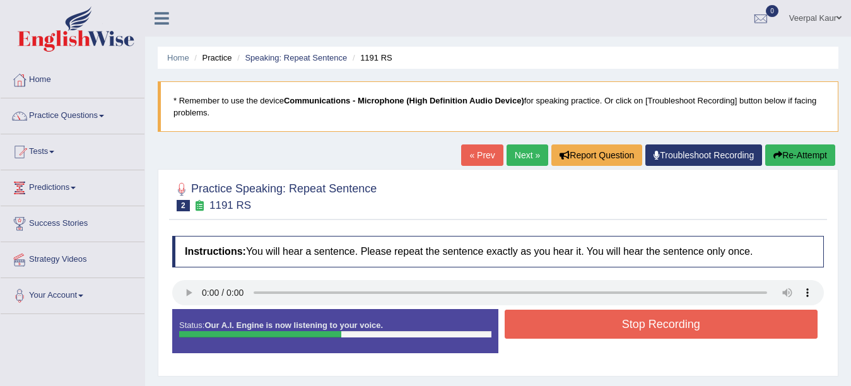
click at [603, 326] on button "Stop Recording" at bounding box center [662, 324] width 314 height 29
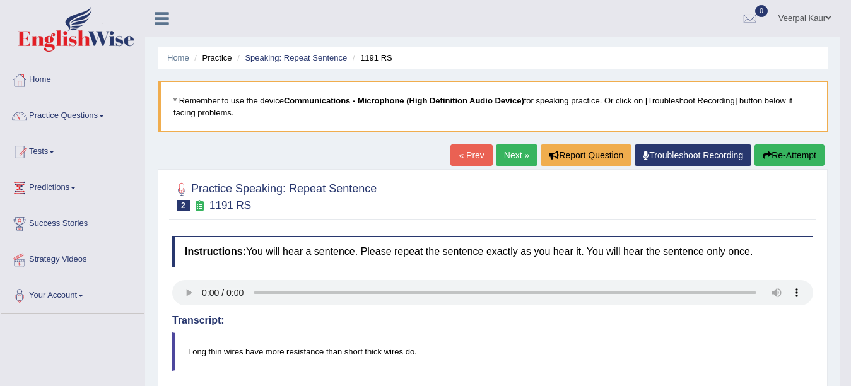
click at [517, 157] on link "Next »" at bounding box center [517, 155] width 42 height 21
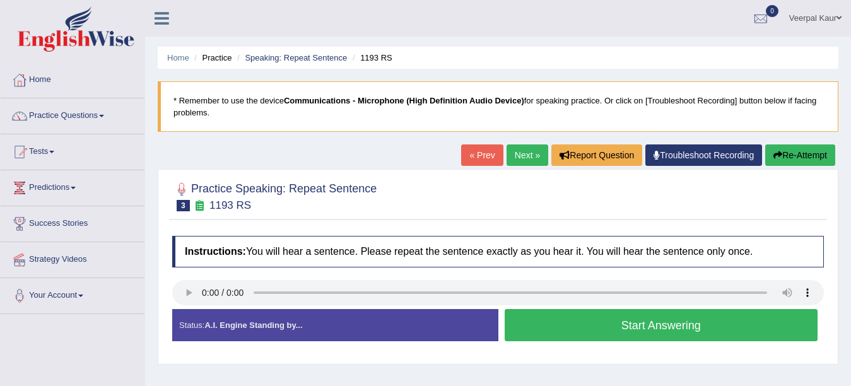
click at [693, 328] on button "Start Answering" at bounding box center [662, 325] width 314 height 32
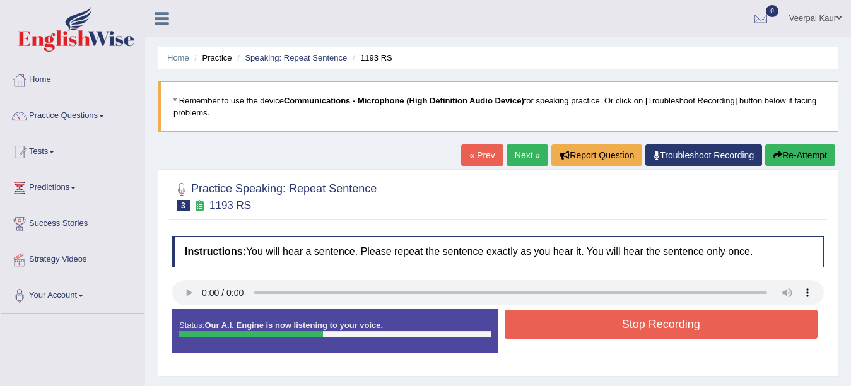
click at [693, 328] on button "Stop Recording" at bounding box center [662, 324] width 314 height 29
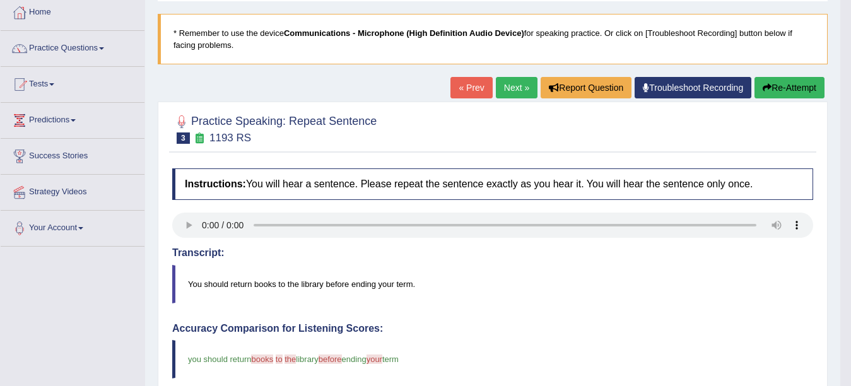
scroll to position [72, 0]
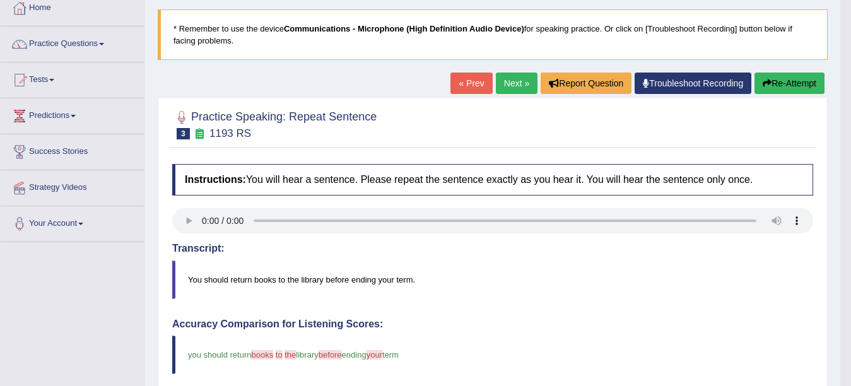
click at [501, 75] on link "Next »" at bounding box center [517, 83] width 42 height 21
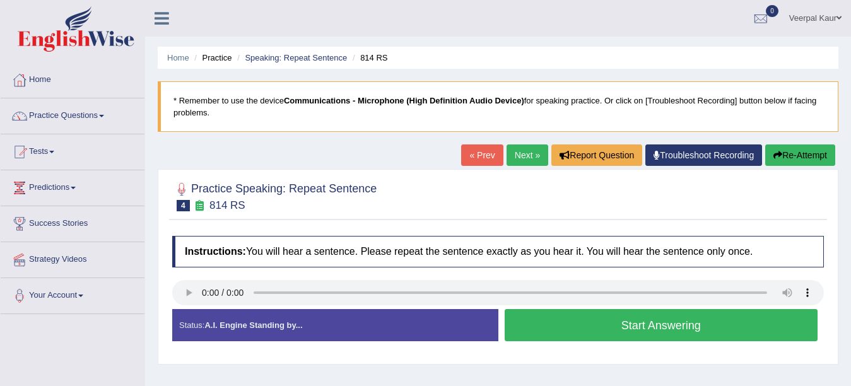
click at [561, 334] on button "Start Answering" at bounding box center [662, 325] width 314 height 32
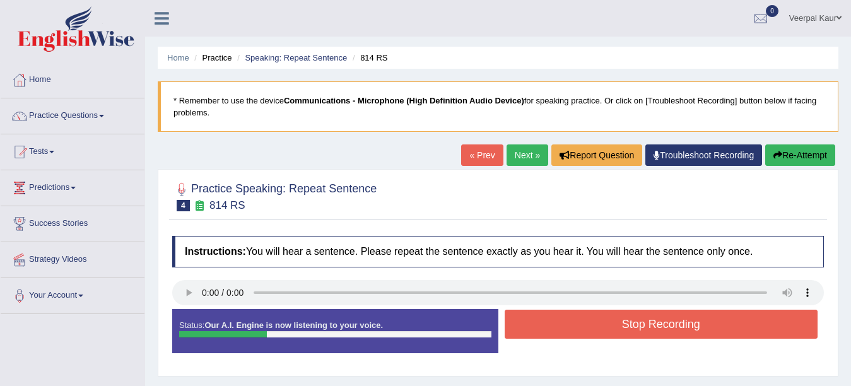
click at [561, 334] on button "Stop Recording" at bounding box center [662, 324] width 314 height 29
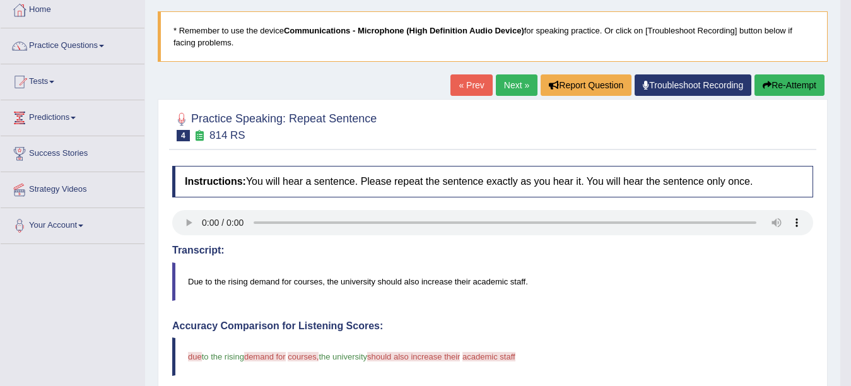
scroll to position [45, 0]
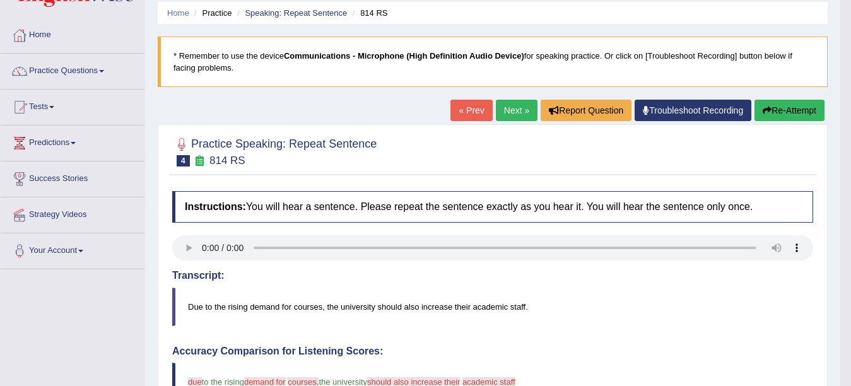
click at [506, 112] on link "Next »" at bounding box center [517, 110] width 42 height 21
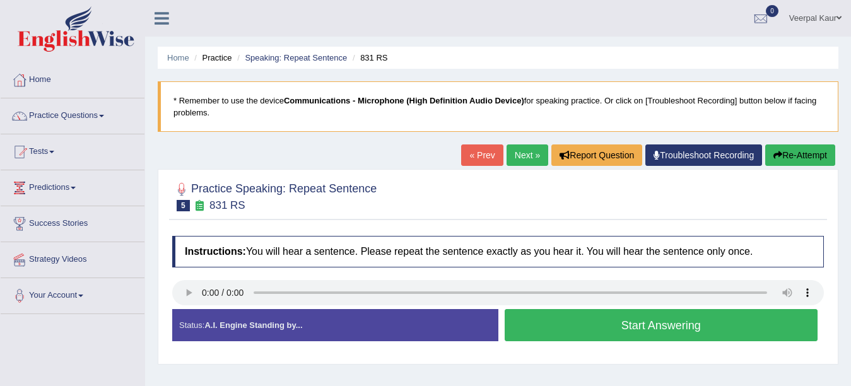
click at [568, 338] on button "Start Answering" at bounding box center [662, 325] width 314 height 32
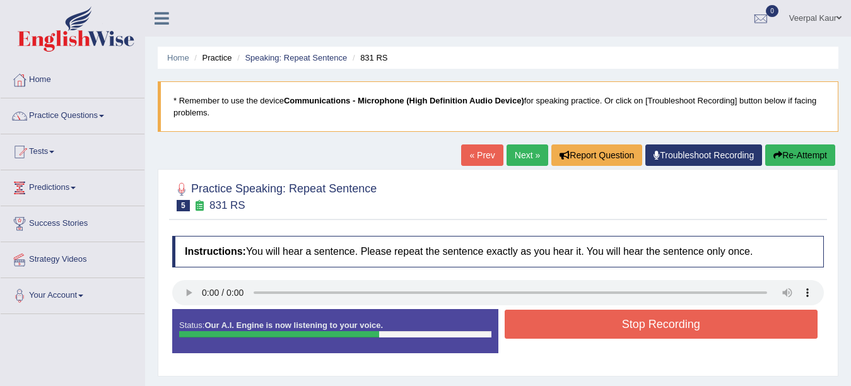
click at [568, 338] on button "Stop Recording" at bounding box center [662, 324] width 314 height 29
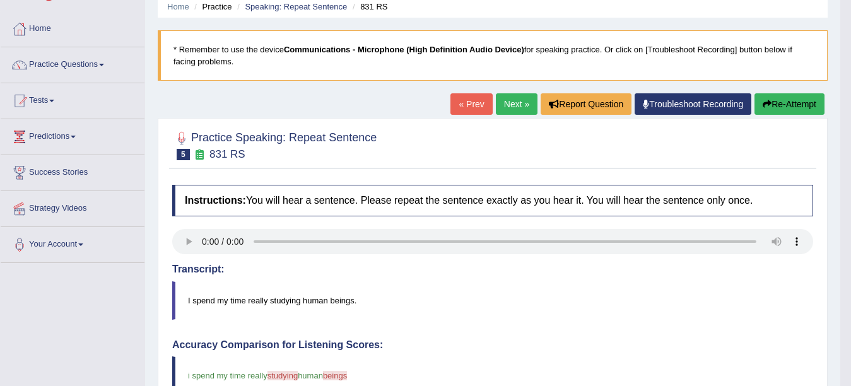
scroll to position [23, 0]
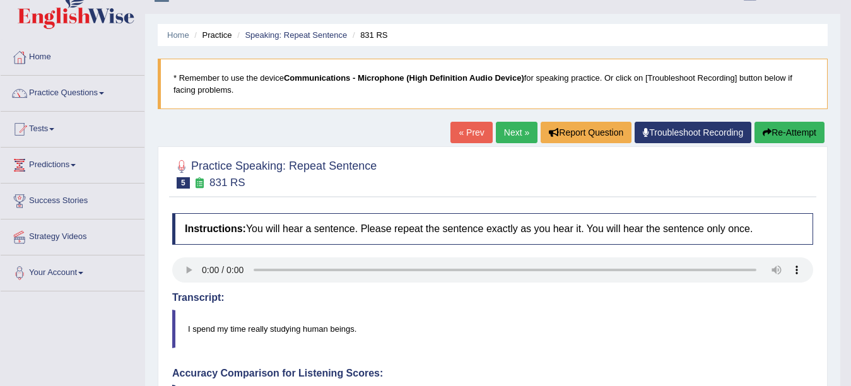
click at [517, 136] on link "Next »" at bounding box center [517, 132] width 42 height 21
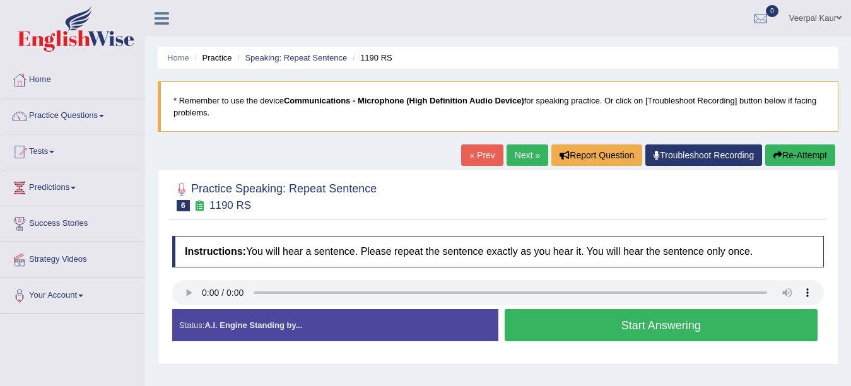
click at [611, 337] on button "Start Answering" at bounding box center [662, 325] width 314 height 32
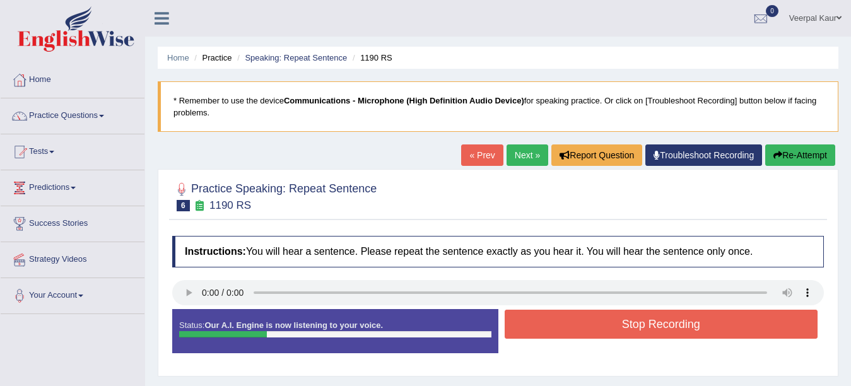
click at [611, 337] on button "Stop Recording" at bounding box center [662, 324] width 314 height 29
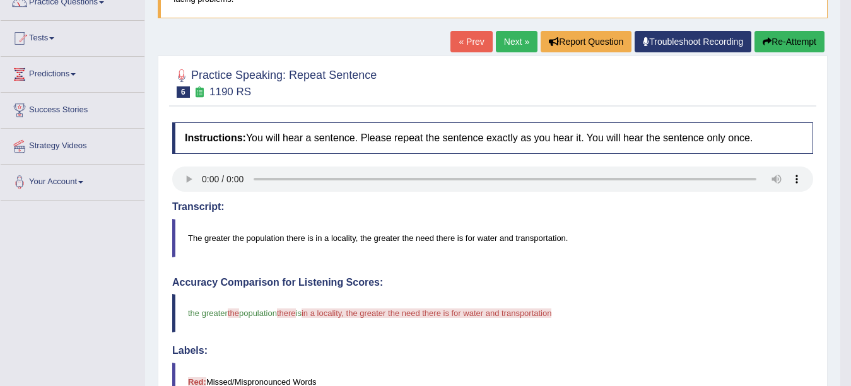
scroll to position [109, 0]
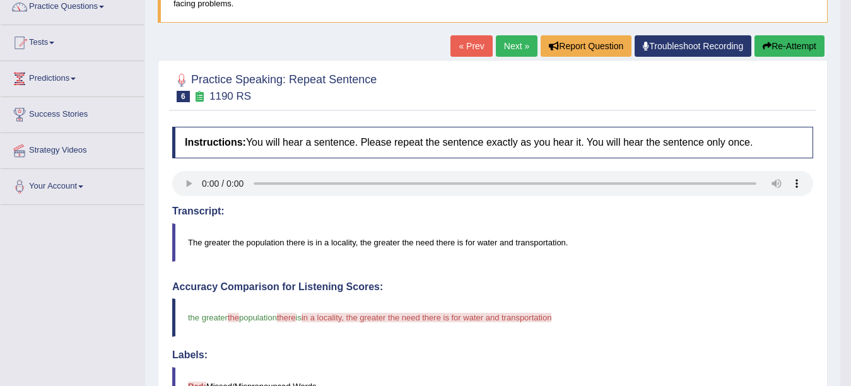
click at [510, 42] on link "Next »" at bounding box center [517, 45] width 42 height 21
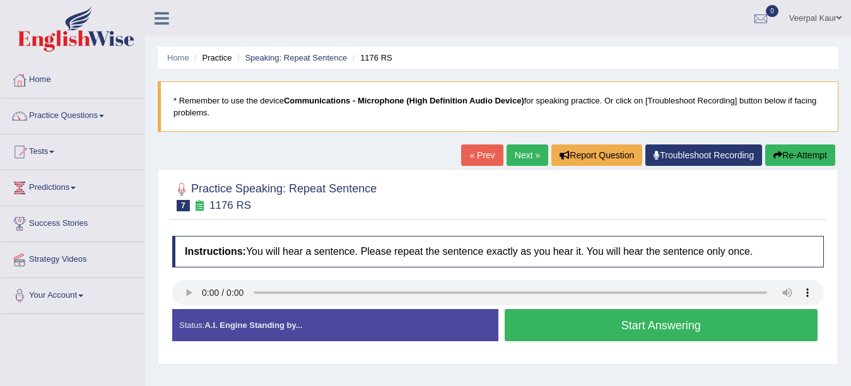
click at [559, 335] on button "Start Answering" at bounding box center [662, 325] width 314 height 32
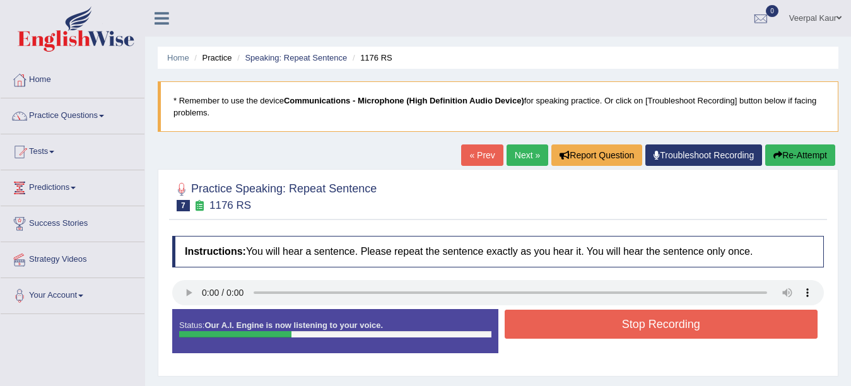
click at [561, 333] on button "Stop Recording" at bounding box center [662, 324] width 314 height 29
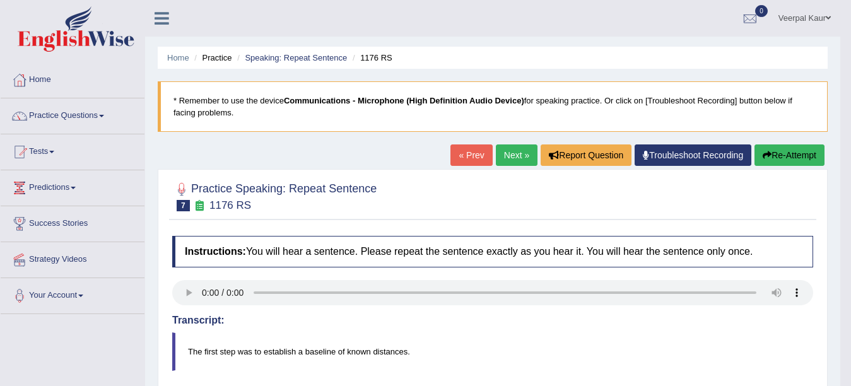
click at [513, 157] on link "Next »" at bounding box center [517, 155] width 42 height 21
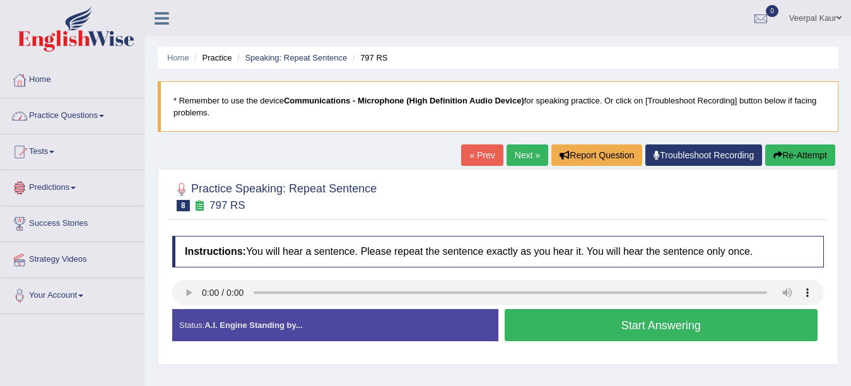
click at [84, 114] on link "Practice Questions" at bounding box center [73, 114] width 144 height 32
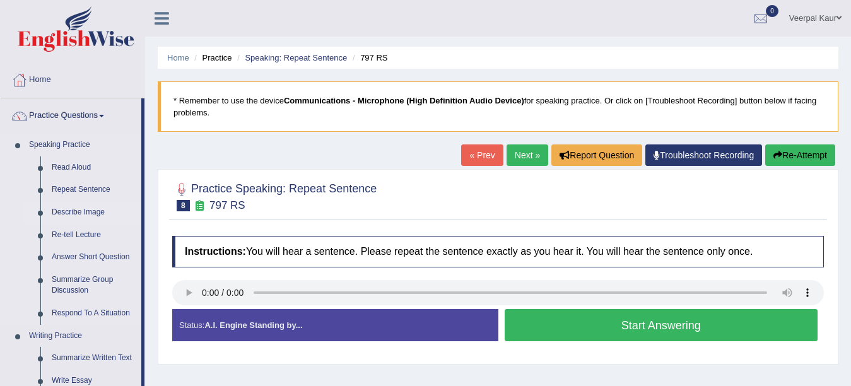
click at [83, 212] on link "Describe Image" at bounding box center [93, 212] width 95 height 23
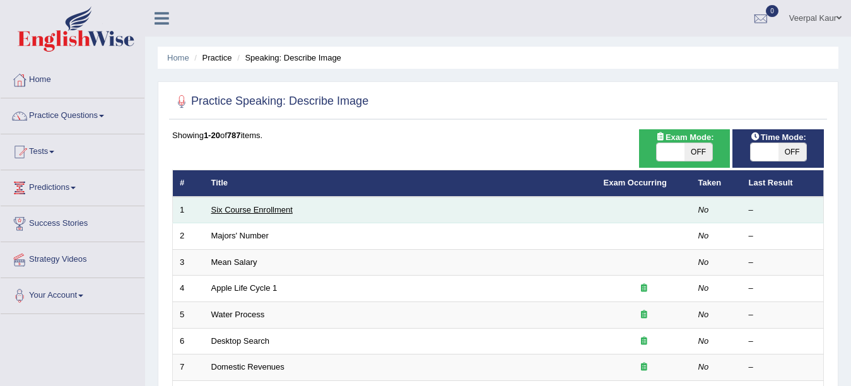
click at [284, 208] on link "Six Course Enrollment" at bounding box center [251, 209] width 81 height 9
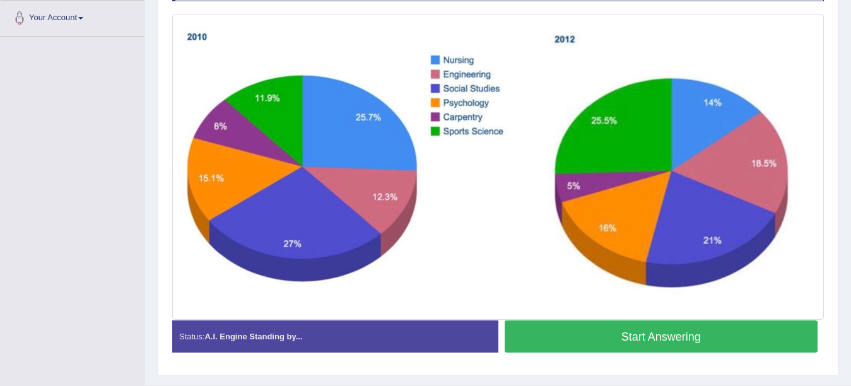
scroll to position [252, 0]
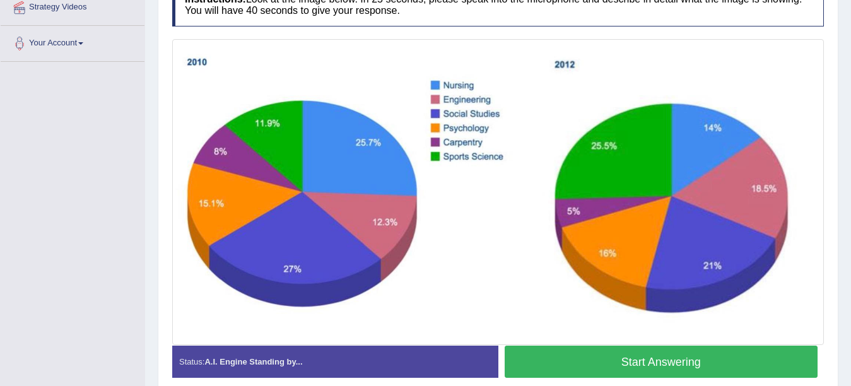
click at [608, 362] on button "Start Answering" at bounding box center [662, 362] width 314 height 32
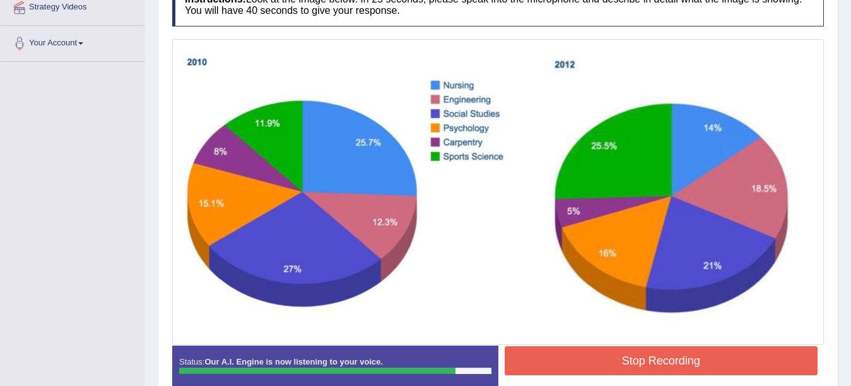
click at [608, 362] on button "Stop Recording" at bounding box center [662, 361] width 314 height 29
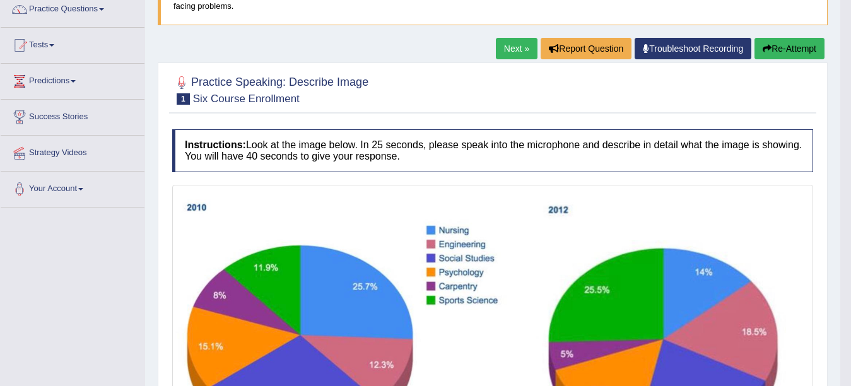
scroll to position [97, 0]
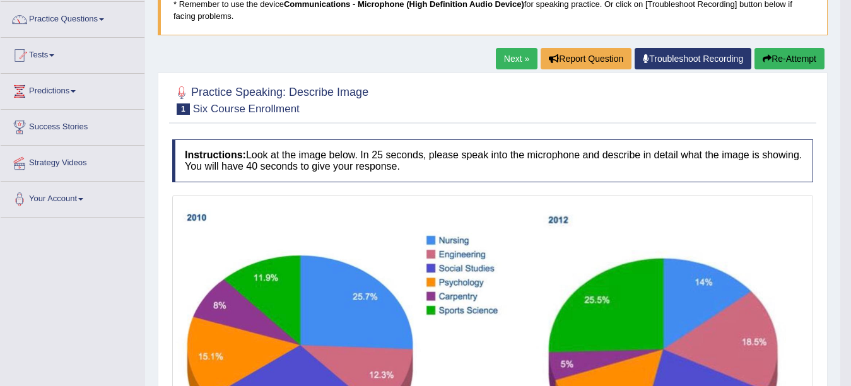
click at [508, 54] on link "Next »" at bounding box center [517, 58] width 42 height 21
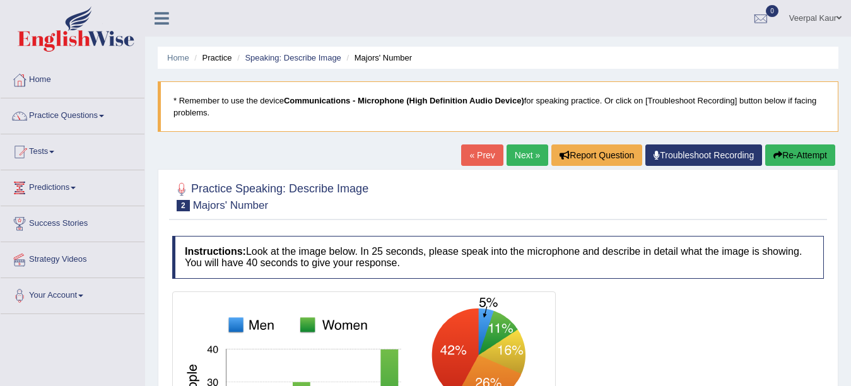
drag, startPoint x: 850, startPoint y: 83, endPoint x: 862, endPoint y: 124, distance: 43.2
click at [851, 124] on html "Toggle navigation Home Practice Questions Speaking Practice Read Aloud Repeat S…" at bounding box center [425, 193] width 851 height 386
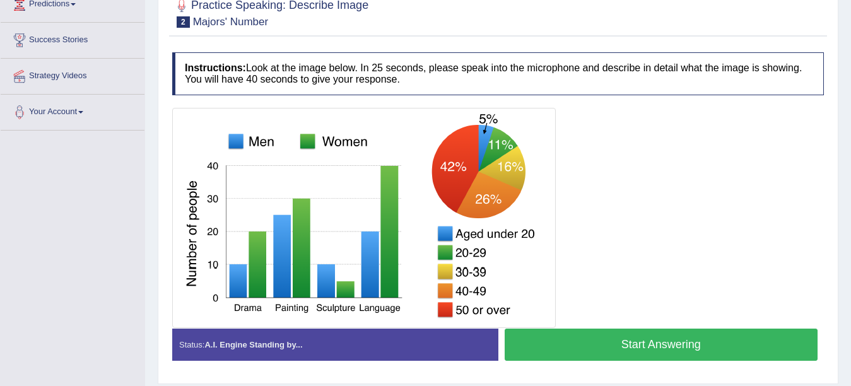
scroll to position [187, 0]
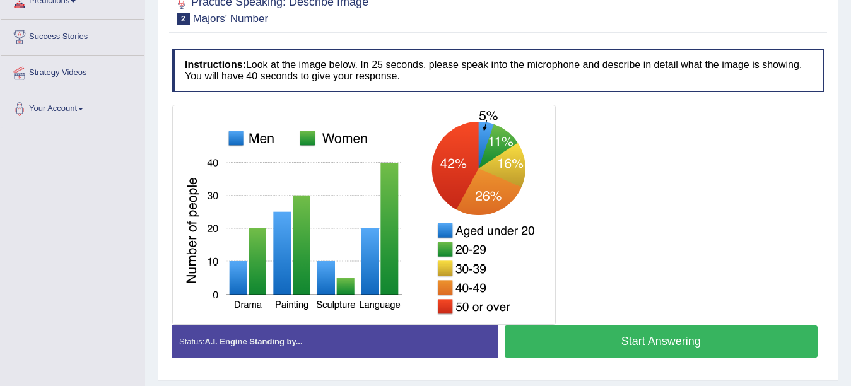
click at [613, 341] on button "Start Answering" at bounding box center [662, 342] width 314 height 32
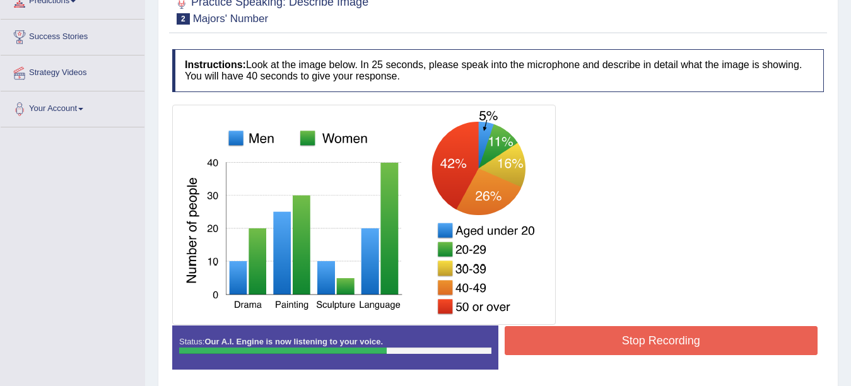
click at [613, 341] on button "Stop Recording" at bounding box center [662, 340] width 314 height 29
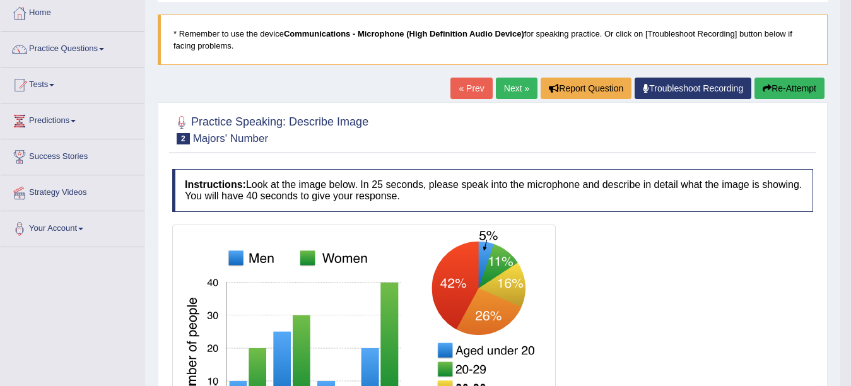
scroll to position [0, 0]
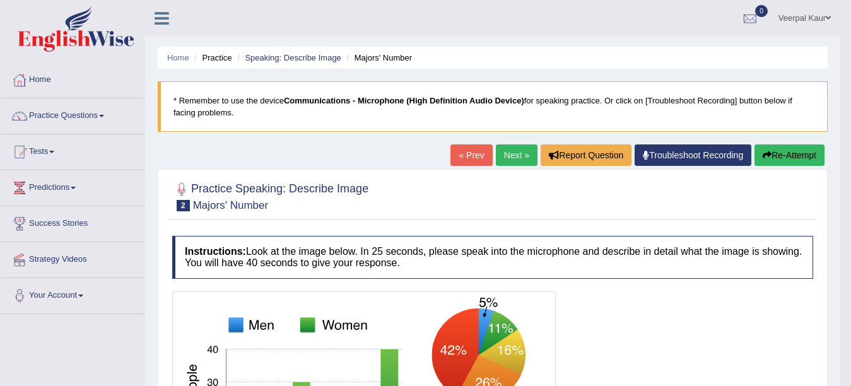
click at [512, 153] on link "Next »" at bounding box center [517, 155] width 42 height 21
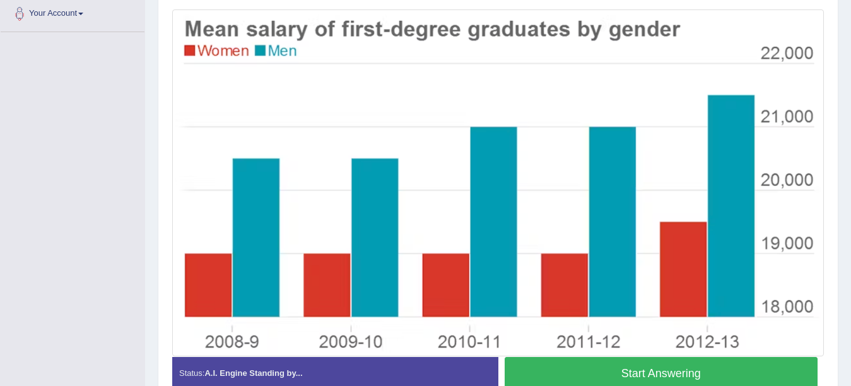
scroll to position [292, 0]
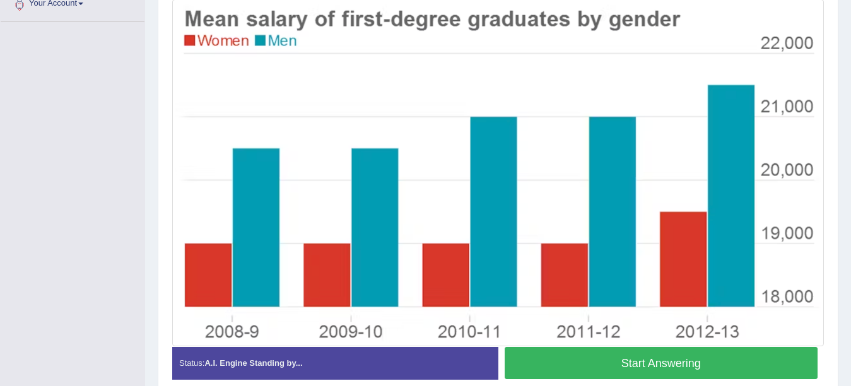
click at [716, 372] on button "Start Answering" at bounding box center [662, 363] width 314 height 32
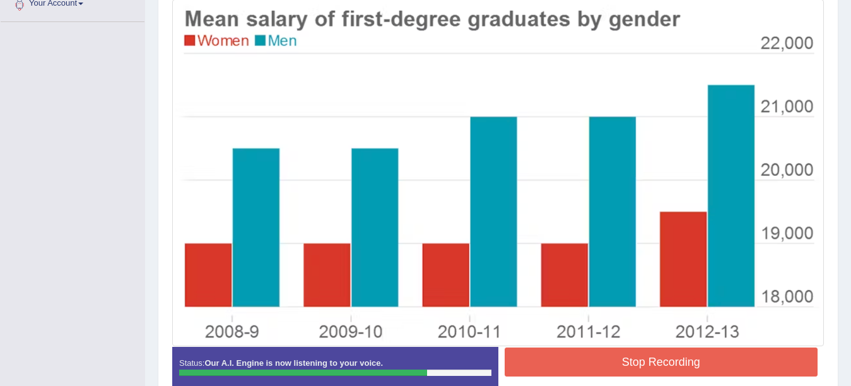
click at [716, 372] on button "Stop Recording" at bounding box center [662, 362] width 314 height 29
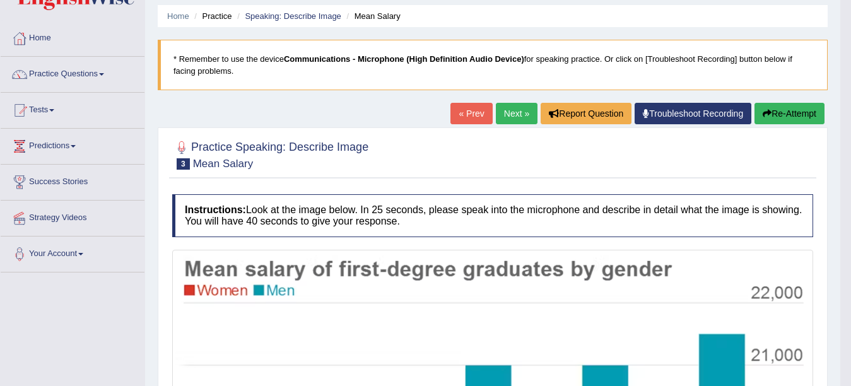
scroll to position [0, 0]
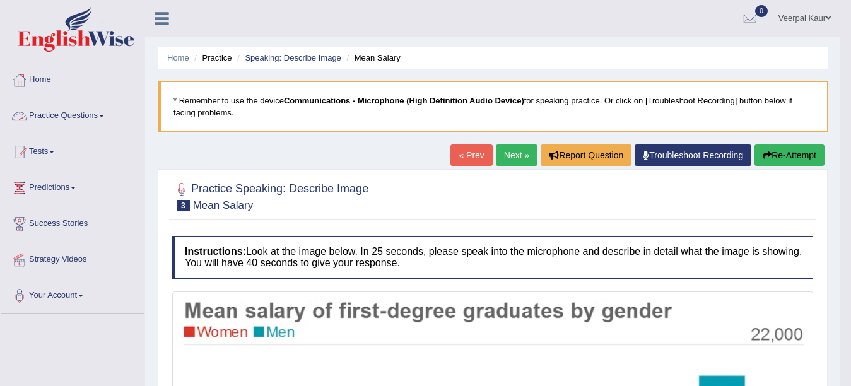
click at [94, 114] on link "Practice Questions" at bounding box center [73, 114] width 144 height 32
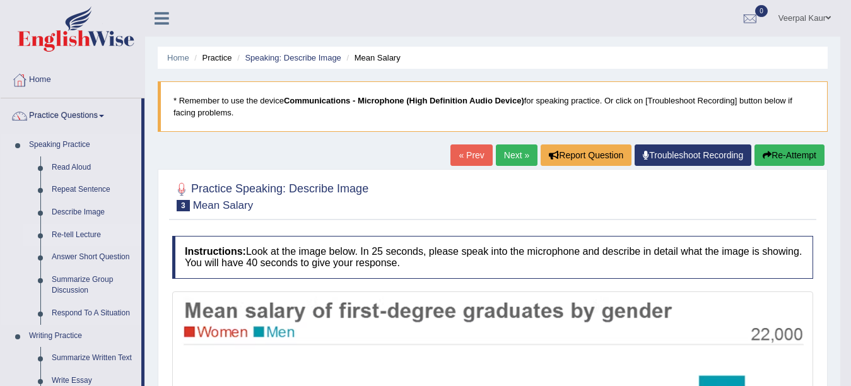
click at [74, 236] on link "Re-tell Lecture" at bounding box center [93, 235] width 95 height 23
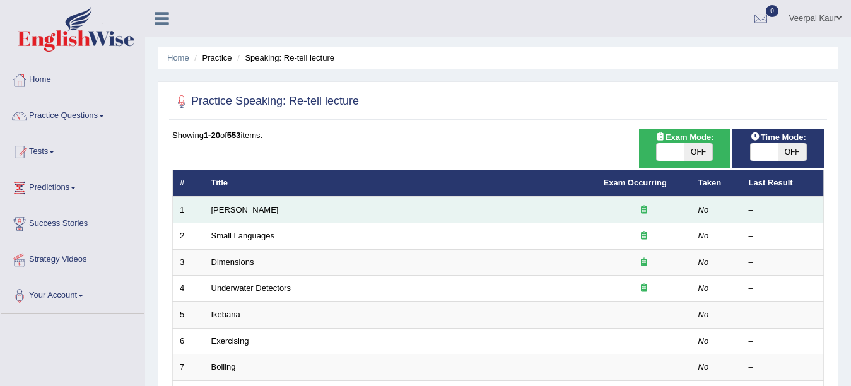
click at [336, 204] on td "[PERSON_NAME]" at bounding box center [400, 210] width 393 height 27
click at [300, 215] on td "[PERSON_NAME]" at bounding box center [400, 210] width 393 height 27
click at [252, 210] on link "[PERSON_NAME]" at bounding box center [245, 209] width 68 height 9
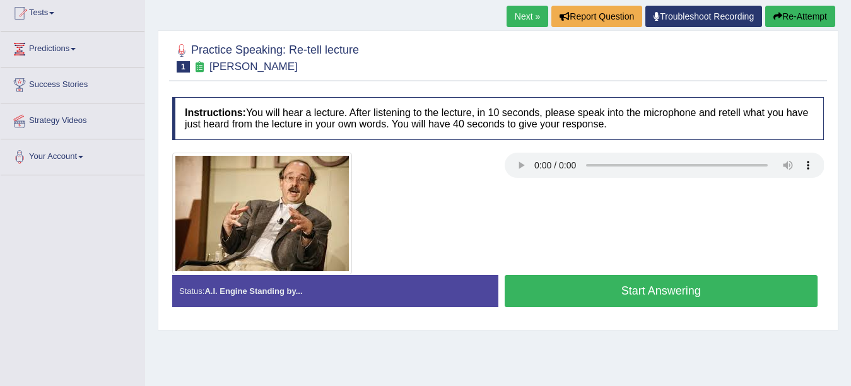
scroll to position [140, 0]
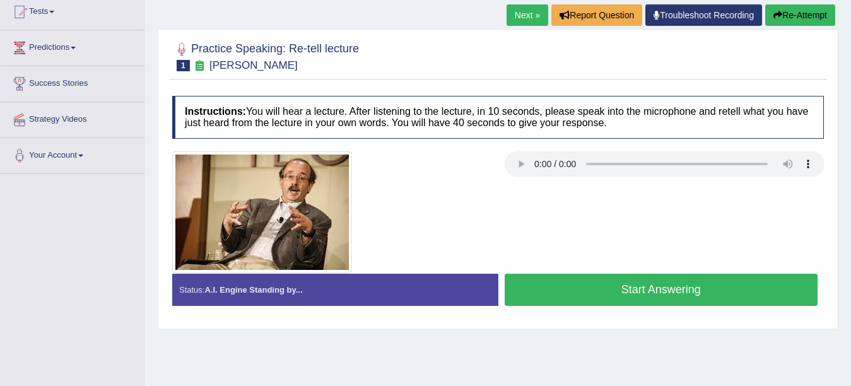
click at [732, 282] on button "Start Answering" at bounding box center [662, 290] width 314 height 32
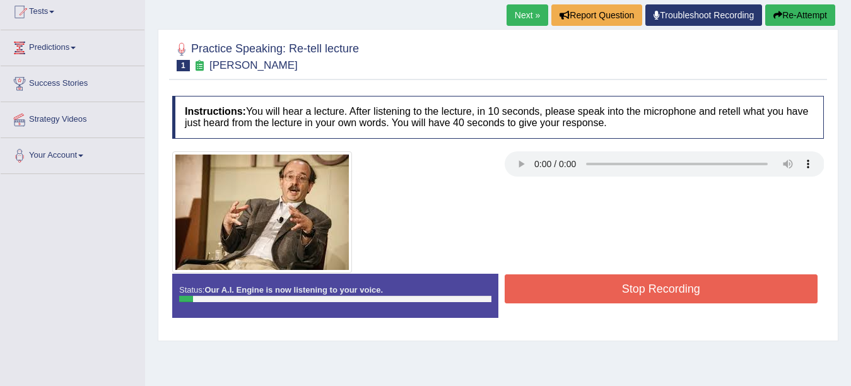
click at [732, 282] on button "Stop Recording" at bounding box center [662, 289] width 314 height 29
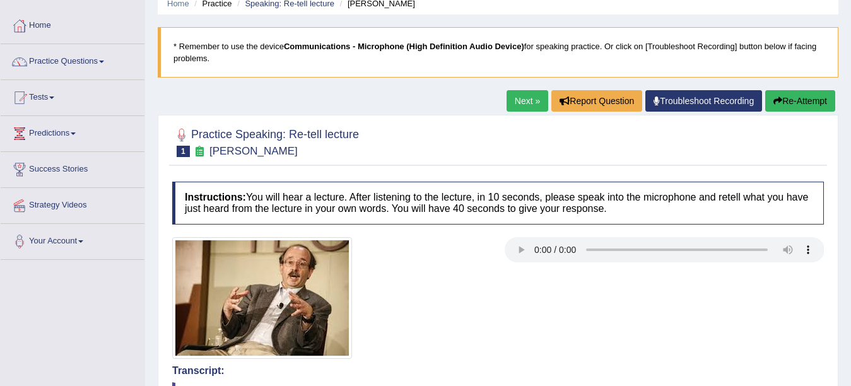
scroll to position [46, 0]
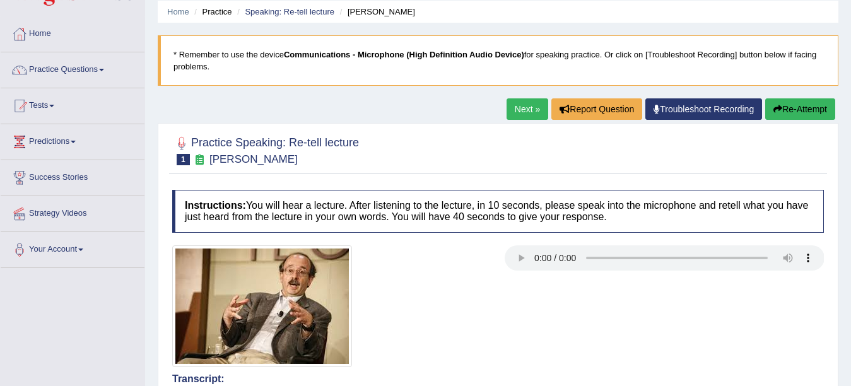
click at [518, 112] on link "Next »" at bounding box center [528, 108] width 42 height 21
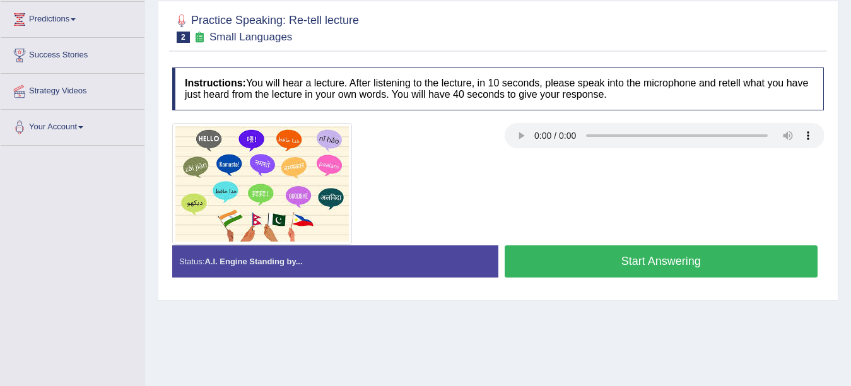
scroll to position [170, 0]
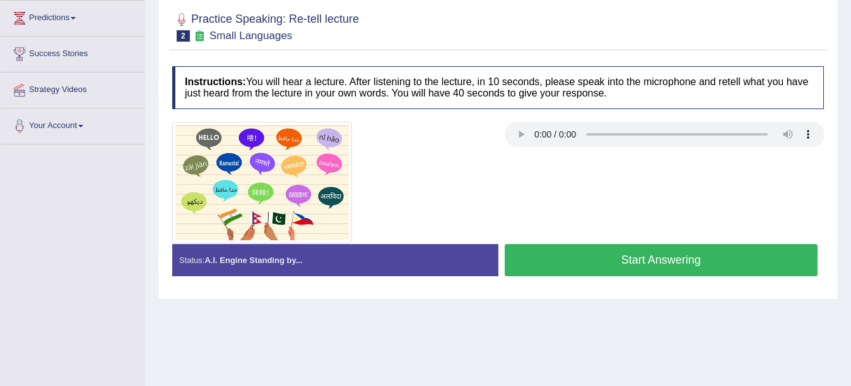
click at [634, 262] on button "Start Answering" at bounding box center [662, 260] width 314 height 32
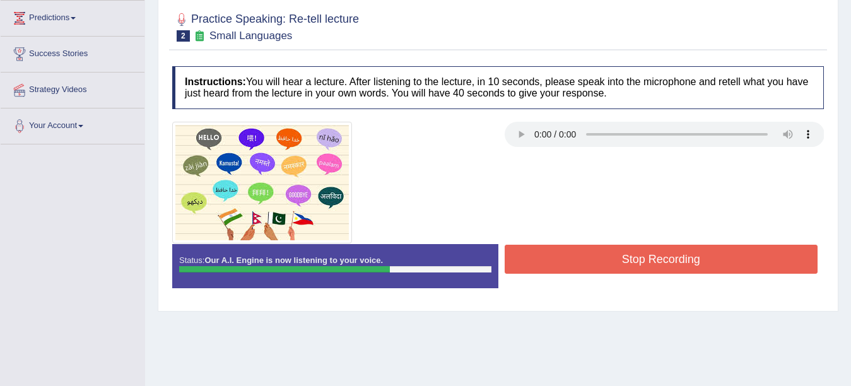
click at [634, 262] on button "Stop Recording" at bounding box center [662, 259] width 314 height 29
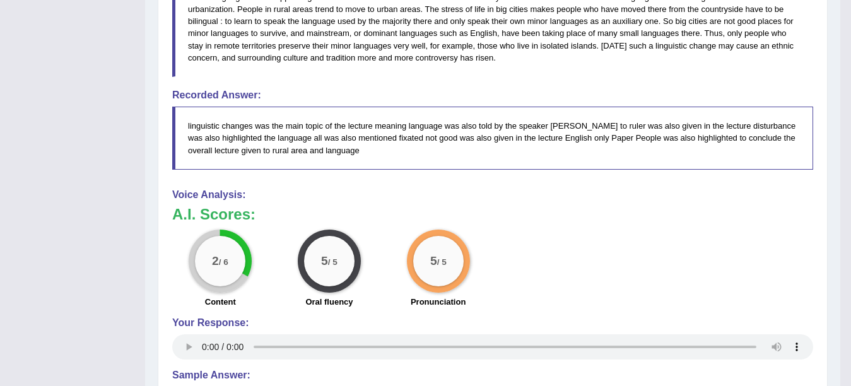
scroll to position [457, 0]
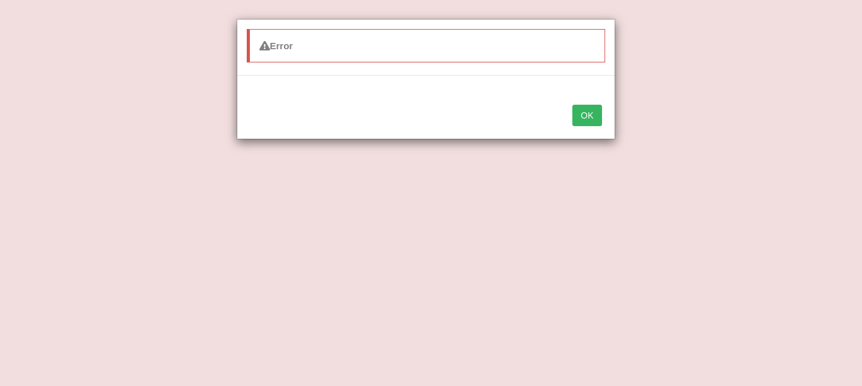
click at [588, 117] on button "OK" at bounding box center [586, 115] width 29 height 21
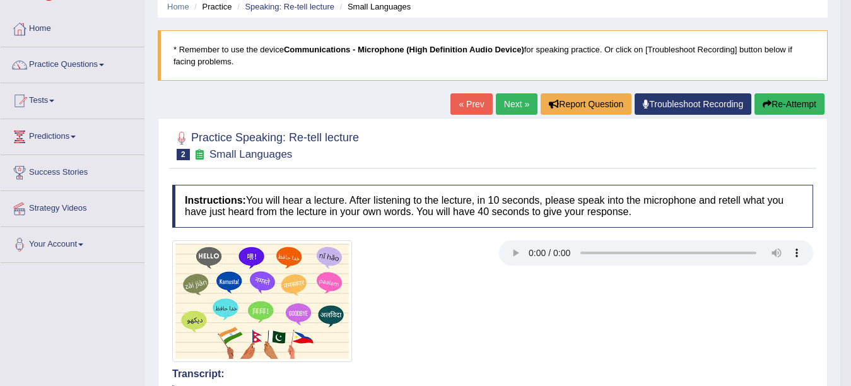
scroll to position [32, 0]
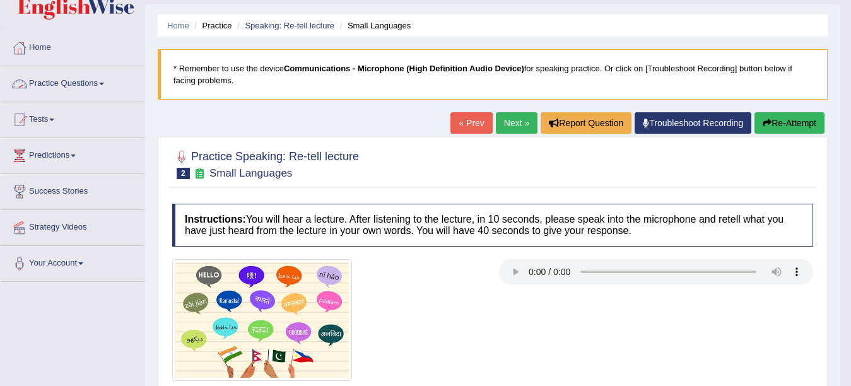
click at [98, 87] on link "Practice Questions" at bounding box center [73, 82] width 144 height 32
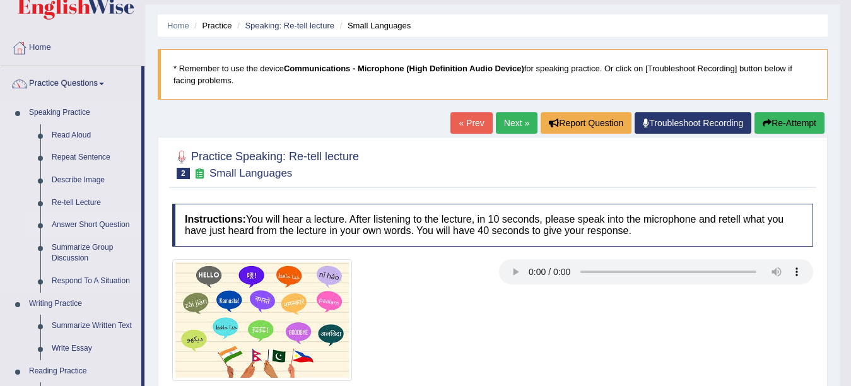
click at [79, 223] on link "Answer Short Question" at bounding box center [93, 225] width 95 height 23
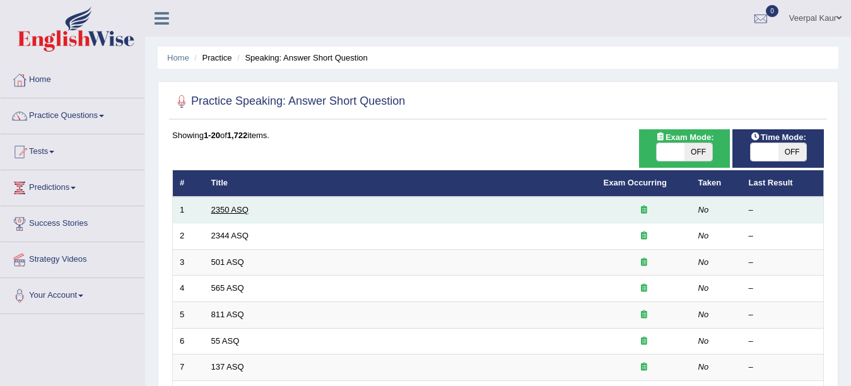
click at [228, 211] on link "2350 ASQ" at bounding box center [229, 209] width 37 height 9
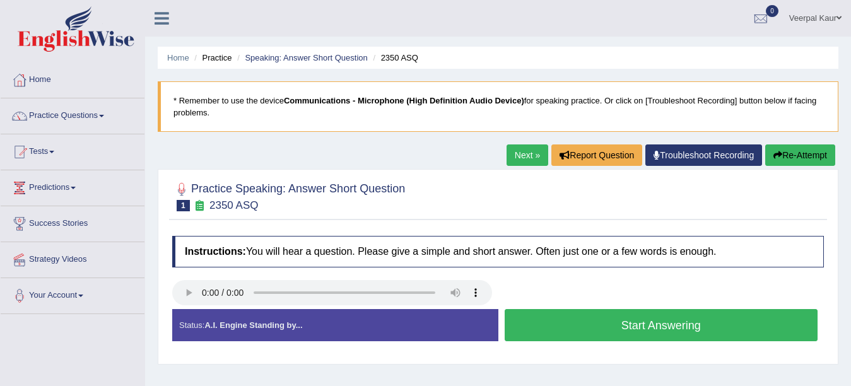
click at [569, 323] on button "Start Answering" at bounding box center [662, 325] width 314 height 32
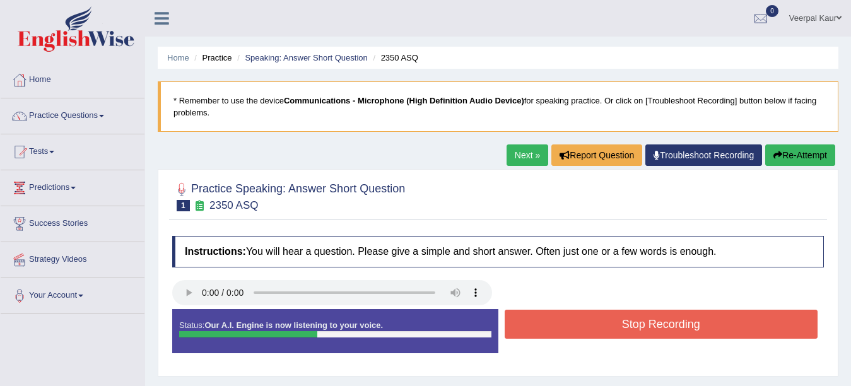
click at [570, 323] on button "Stop Recording" at bounding box center [662, 324] width 314 height 29
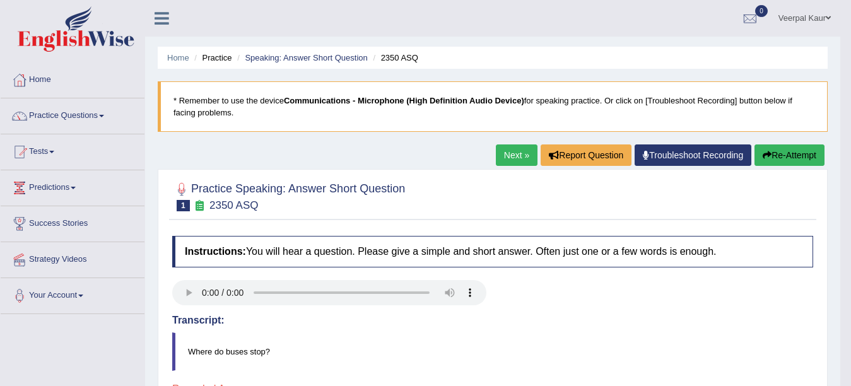
click at [511, 148] on link "Next »" at bounding box center [517, 155] width 42 height 21
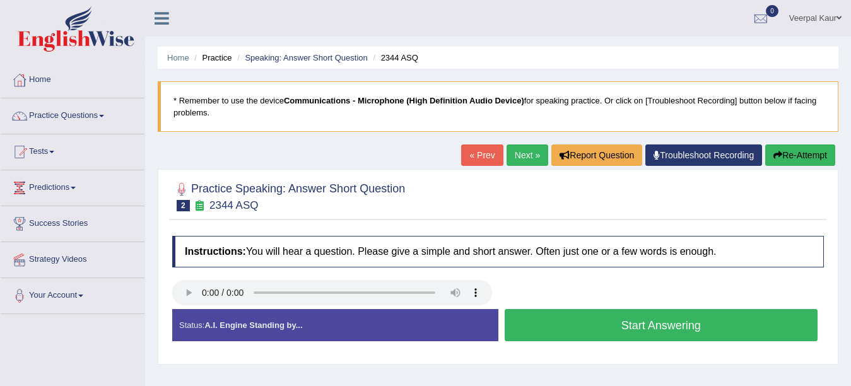
click at [604, 337] on button "Start Answering" at bounding box center [662, 325] width 314 height 32
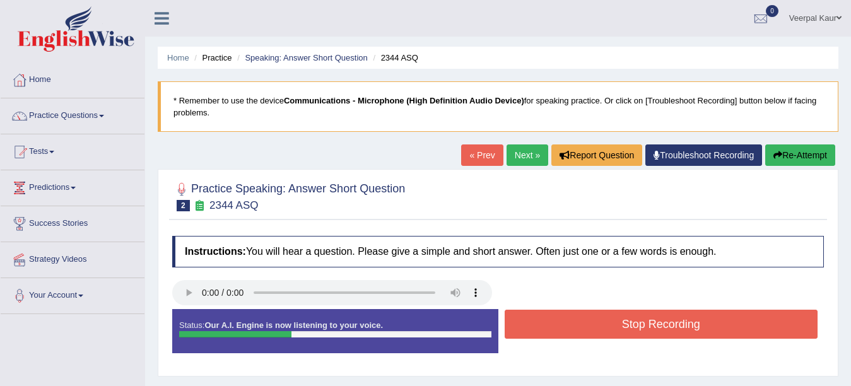
click at [604, 337] on button "Stop Recording" at bounding box center [662, 324] width 314 height 29
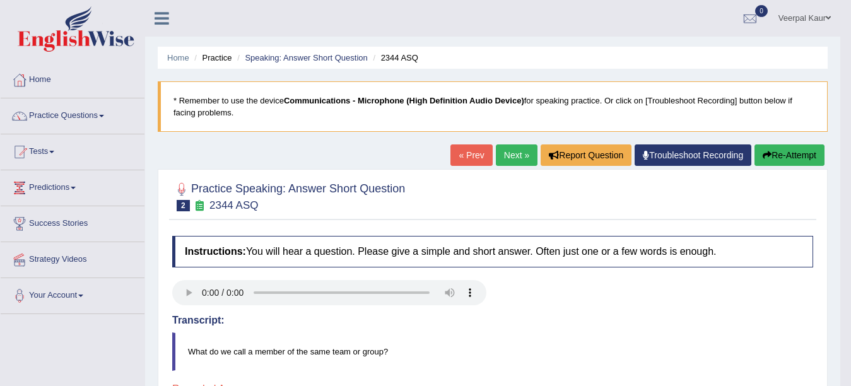
click at [507, 160] on link "Next »" at bounding box center [517, 155] width 42 height 21
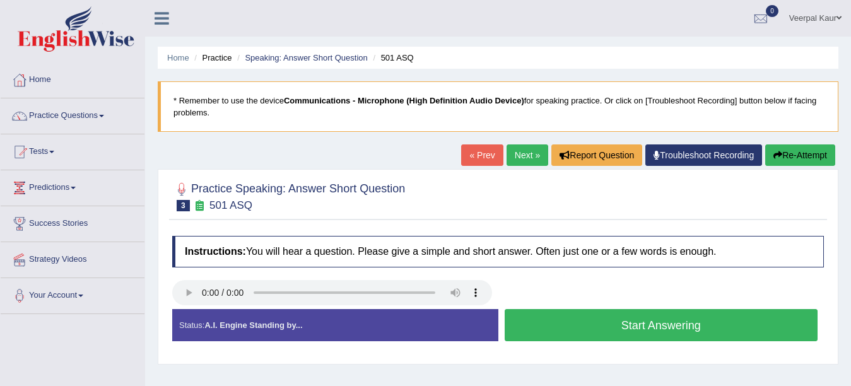
click at [646, 336] on button "Start Answering" at bounding box center [662, 325] width 314 height 32
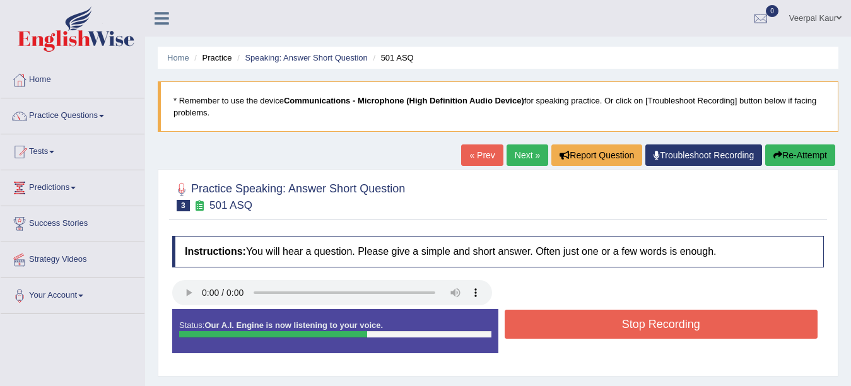
click at [649, 321] on button "Stop Recording" at bounding box center [662, 324] width 314 height 29
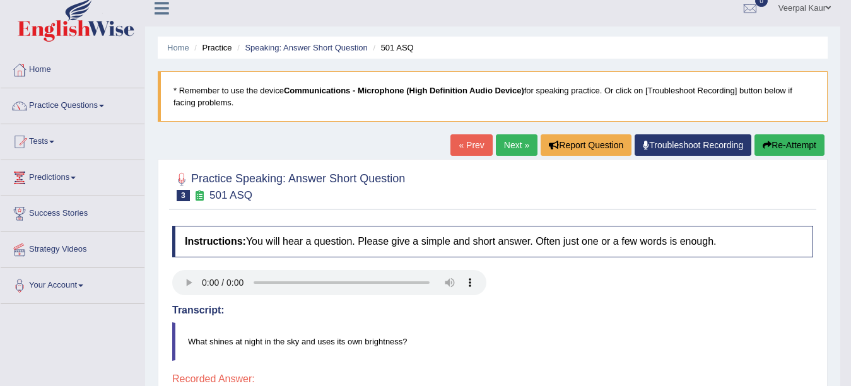
scroll to position [3, 0]
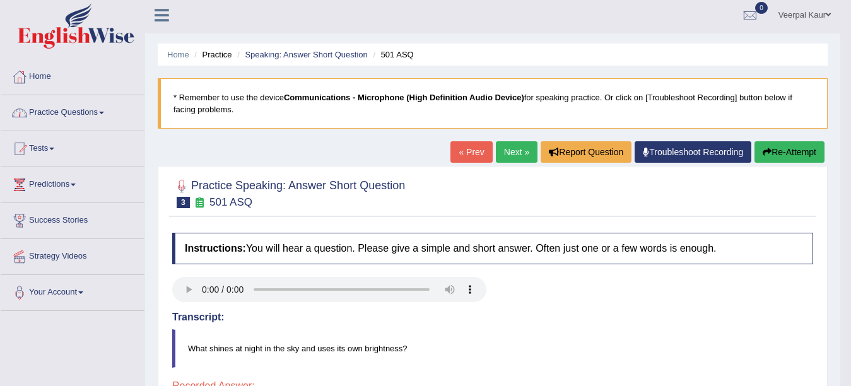
click at [89, 114] on link "Practice Questions" at bounding box center [73, 111] width 144 height 32
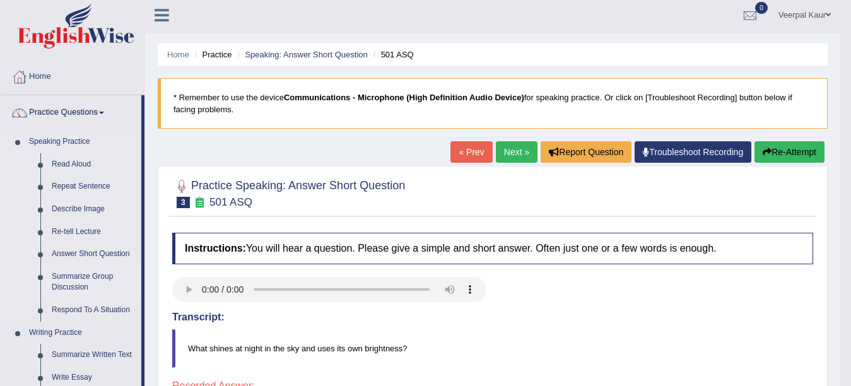
click at [67, 287] on link "Summarize Group Discussion" at bounding box center [93, 282] width 95 height 33
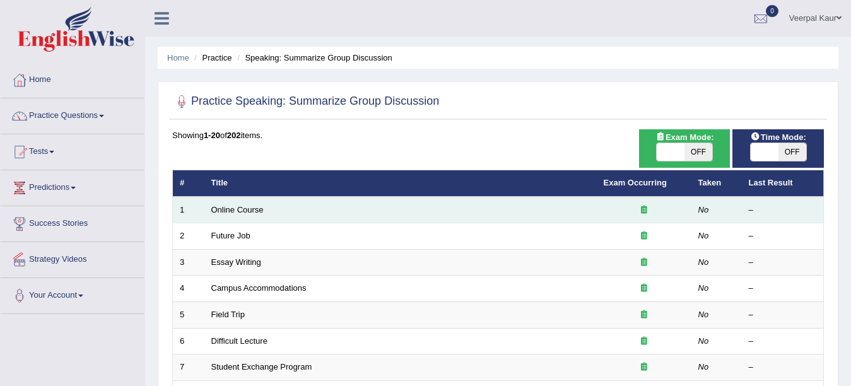
click at [238, 215] on td "Online Course" at bounding box center [400, 210] width 393 height 27
click at [247, 211] on link "Online Course" at bounding box center [237, 209] width 52 height 9
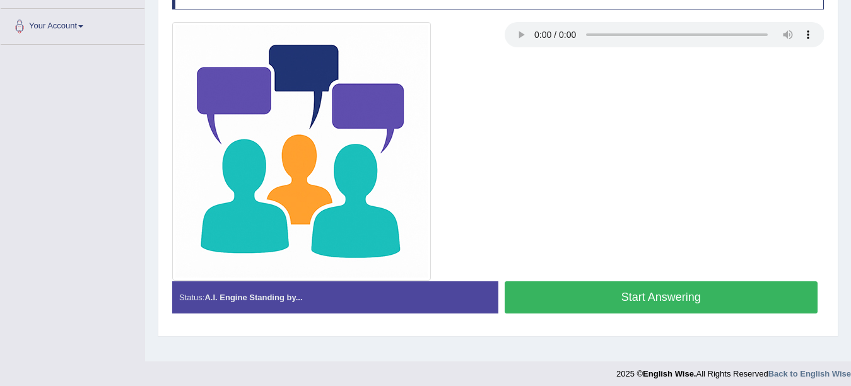
scroll to position [276, 0]
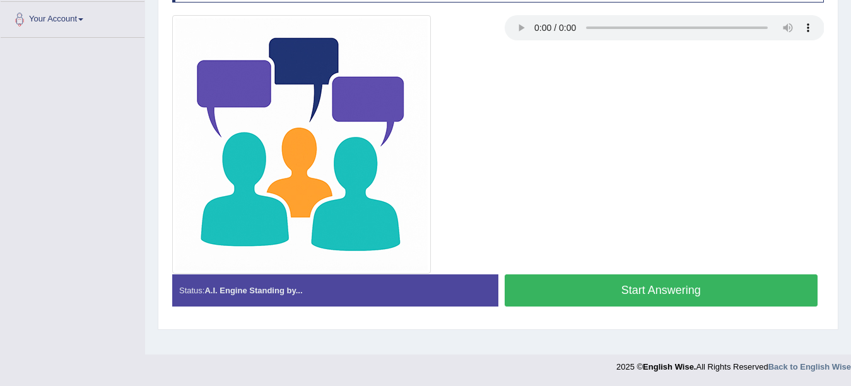
click at [753, 302] on button "Start Answering" at bounding box center [662, 291] width 314 height 32
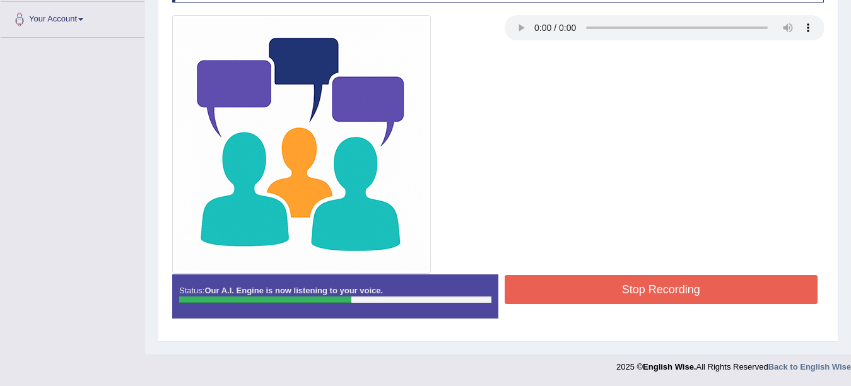
click at [753, 301] on button "Stop Recording" at bounding box center [662, 289] width 314 height 29
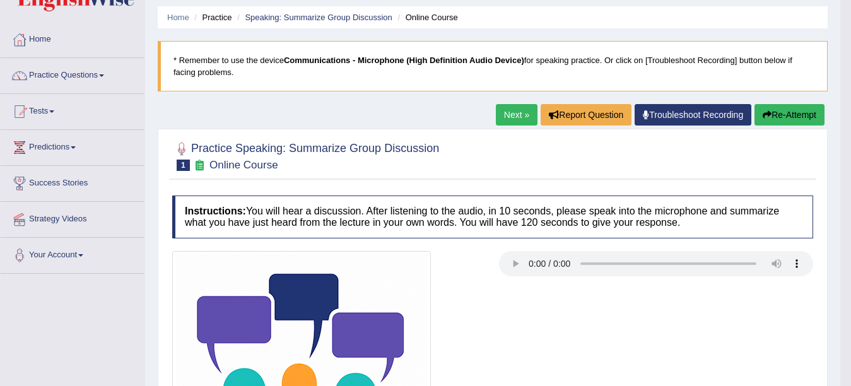
scroll to position [32, 0]
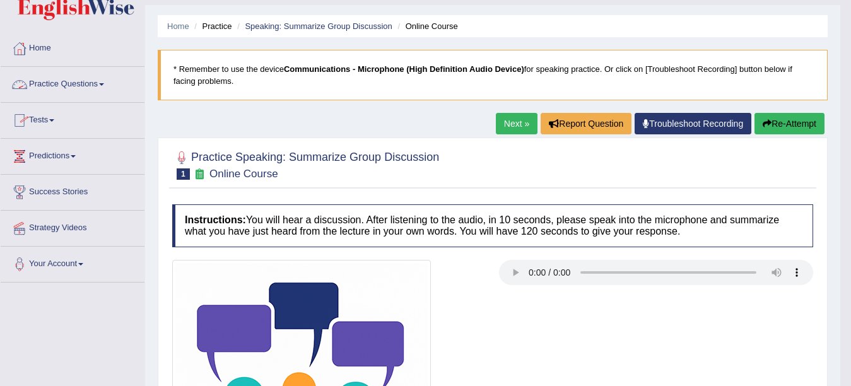
click at [69, 86] on link "Practice Questions" at bounding box center [73, 83] width 144 height 32
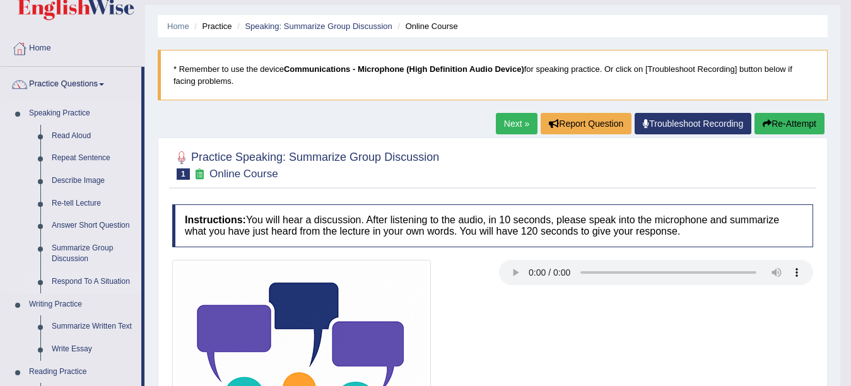
click at [81, 281] on link "Respond To A Situation" at bounding box center [93, 282] width 95 height 23
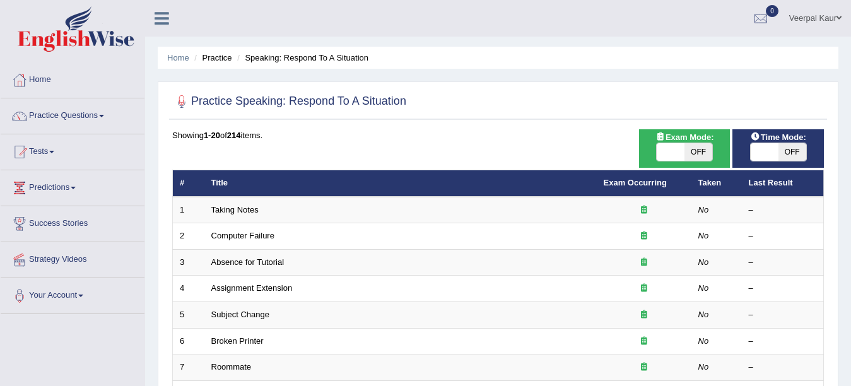
click at [211, 211] on link "Taking Notes" at bounding box center [234, 209] width 47 height 9
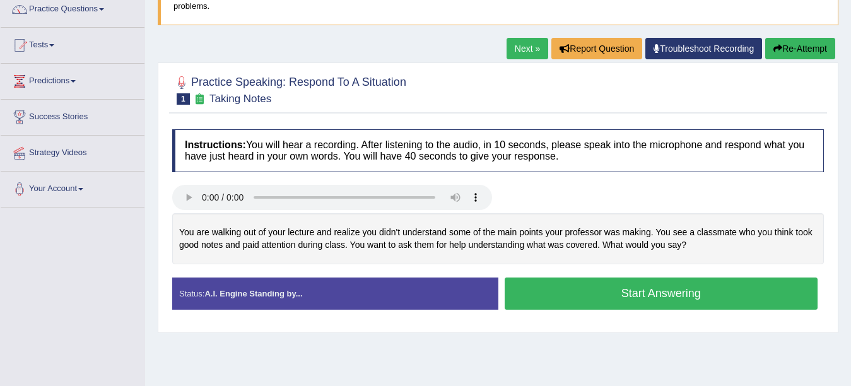
scroll to position [104, 0]
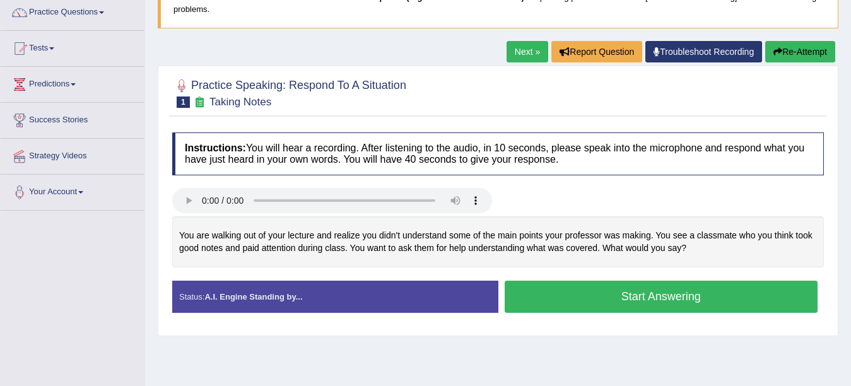
click at [627, 299] on button "Start Answering" at bounding box center [662, 297] width 314 height 32
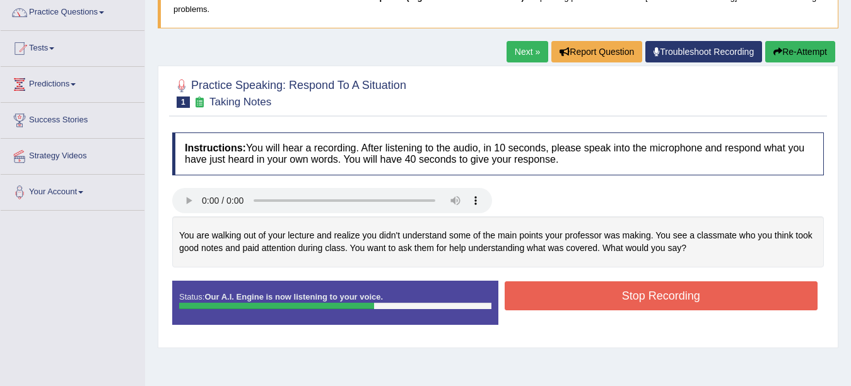
click at [627, 298] on button "Stop Recording" at bounding box center [662, 295] width 314 height 29
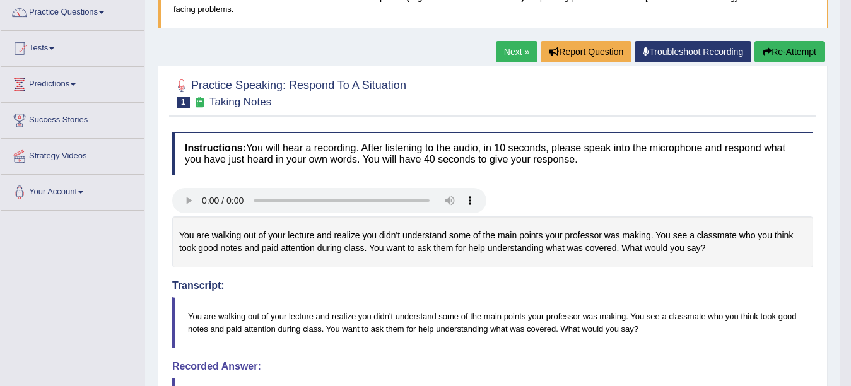
click at [515, 53] on link "Next »" at bounding box center [517, 51] width 42 height 21
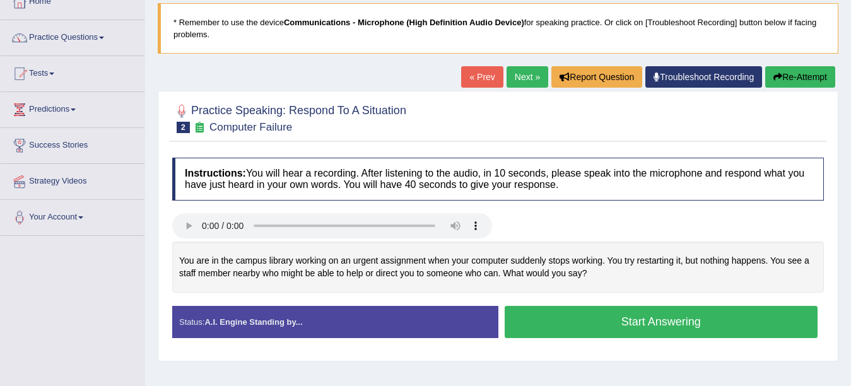
scroll to position [79, 0]
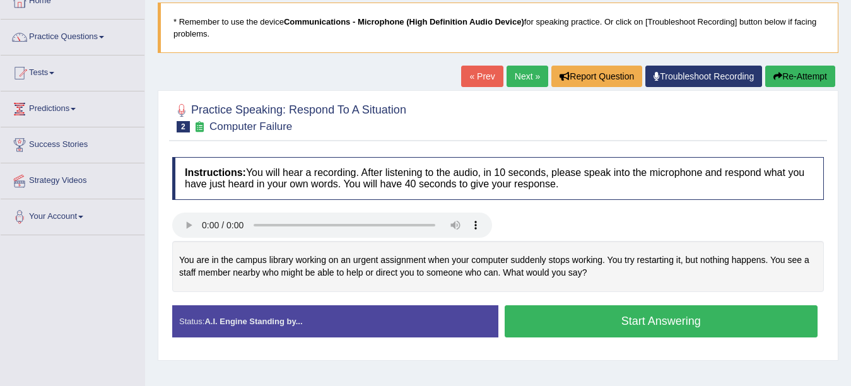
click at [620, 314] on button "Start Answering" at bounding box center [662, 321] width 314 height 32
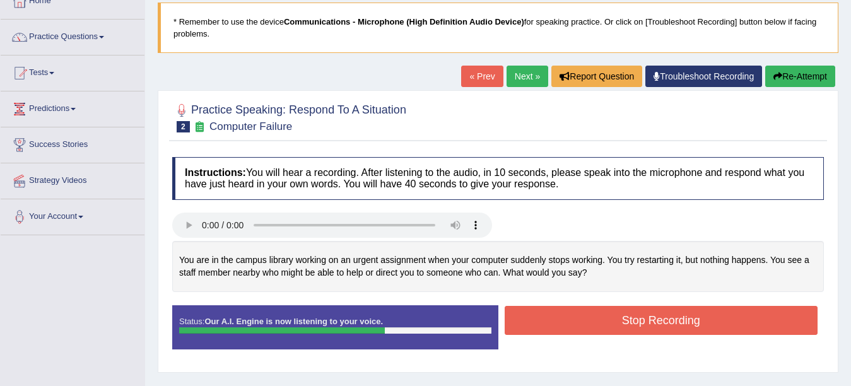
click at [620, 313] on button "Stop Recording" at bounding box center [662, 320] width 314 height 29
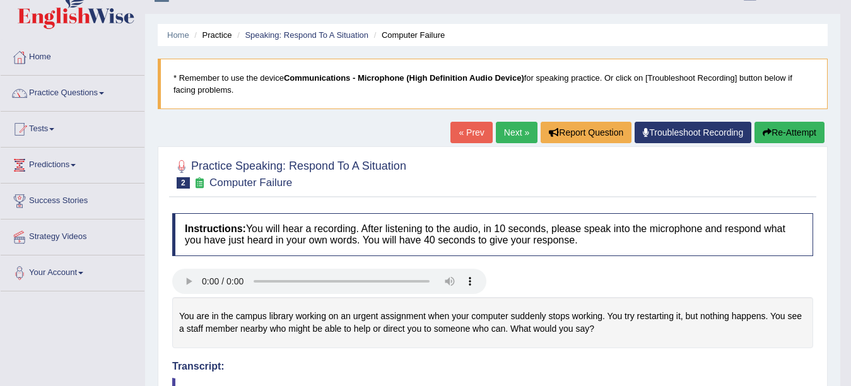
scroll to position [0, 0]
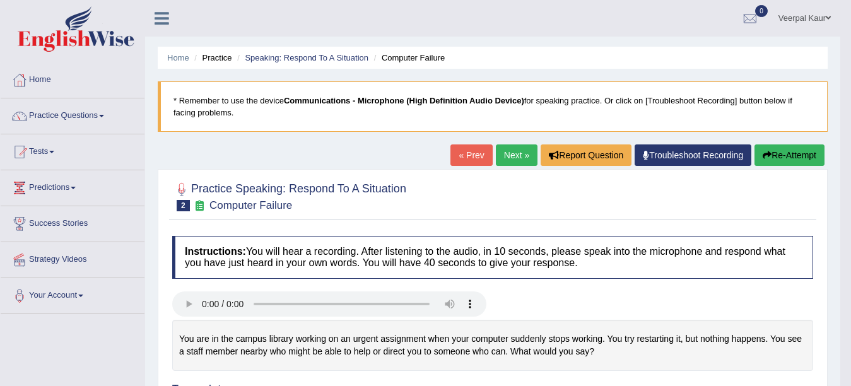
click at [504, 157] on link "Next »" at bounding box center [517, 155] width 42 height 21
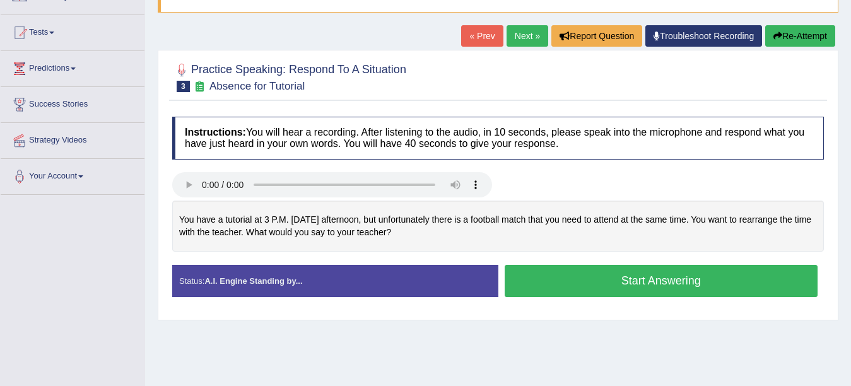
scroll to position [133, 0]
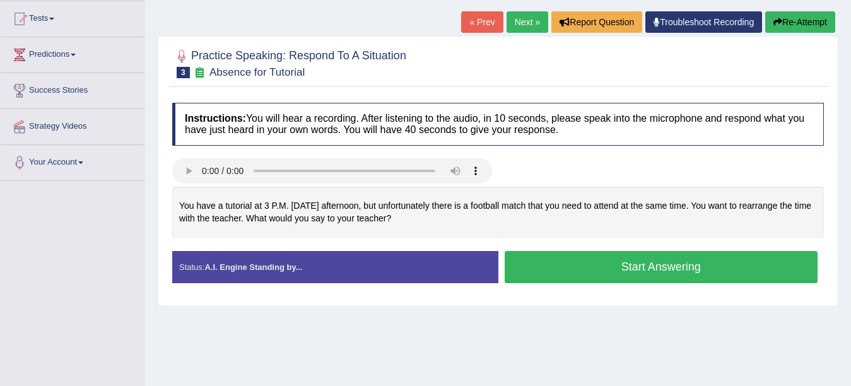
click at [730, 257] on button "Start Answering" at bounding box center [662, 267] width 314 height 32
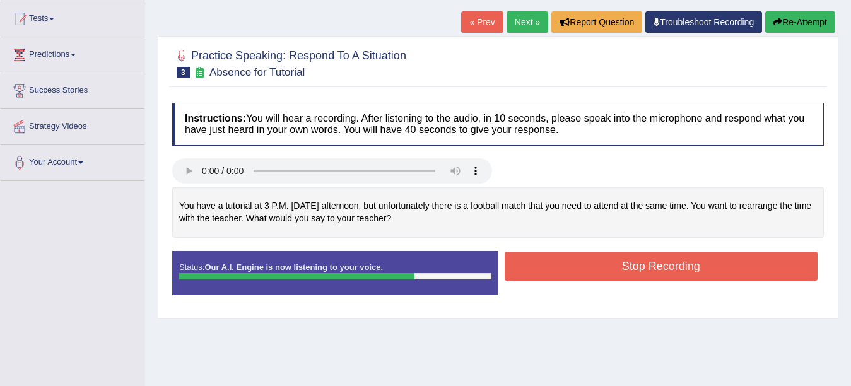
click at [730, 257] on button "Stop Recording" at bounding box center [662, 266] width 314 height 29
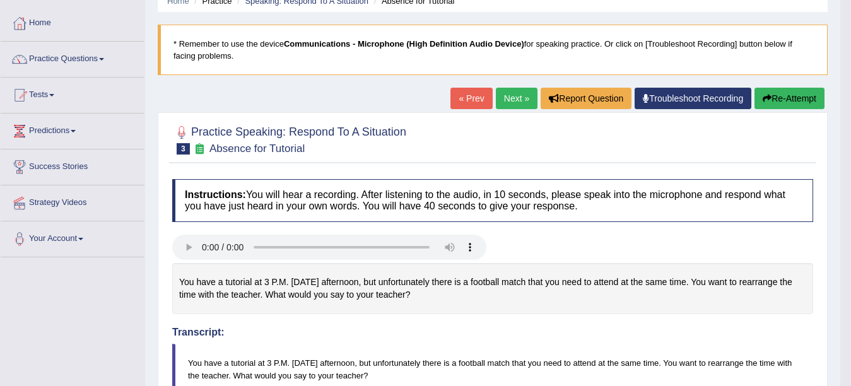
scroll to position [20, 0]
